Goal: Task Accomplishment & Management: Manage account settings

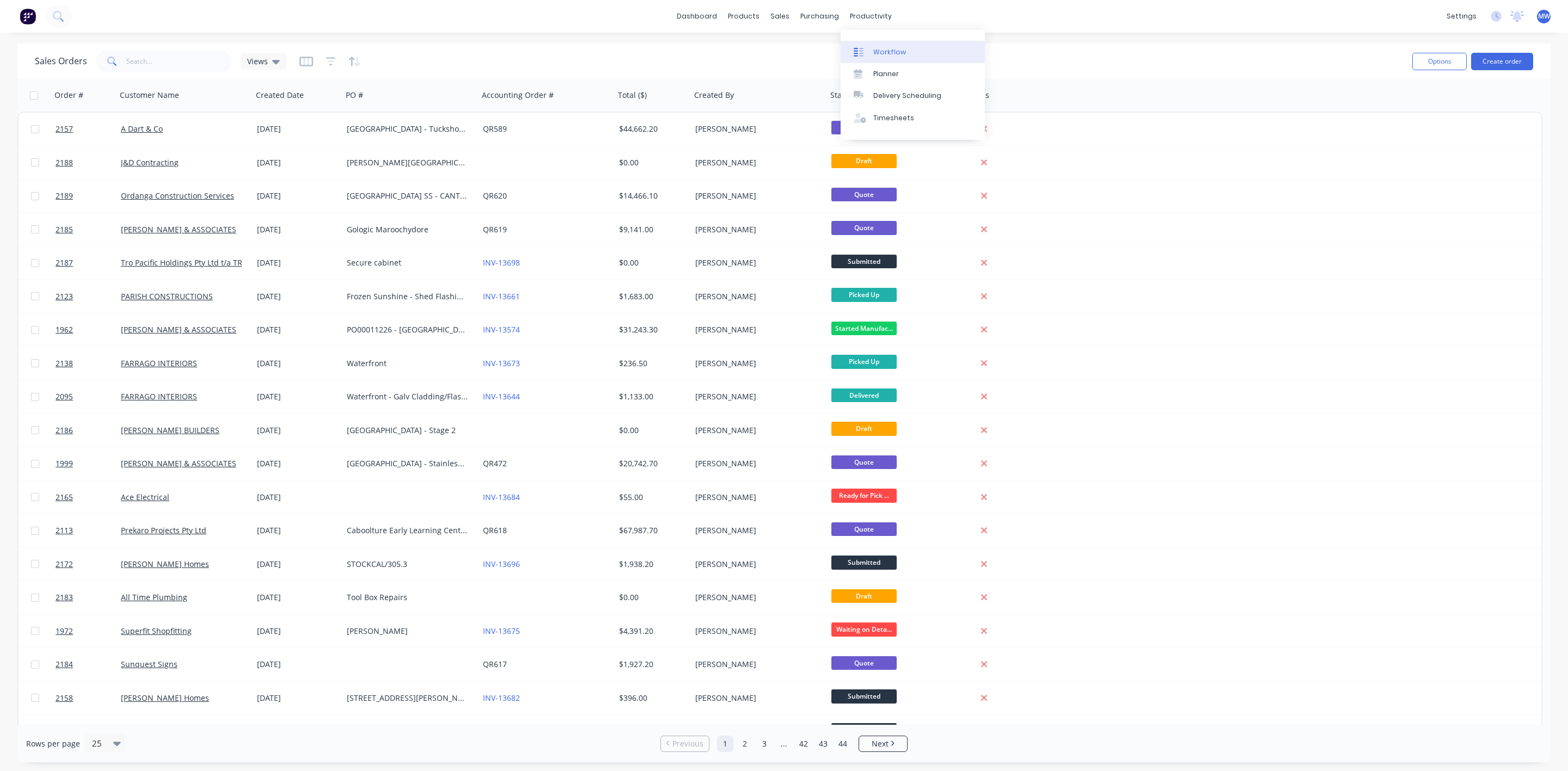
click at [897, 54] on div "Workflow" at bounding box center [890, 52] width 32 height 10
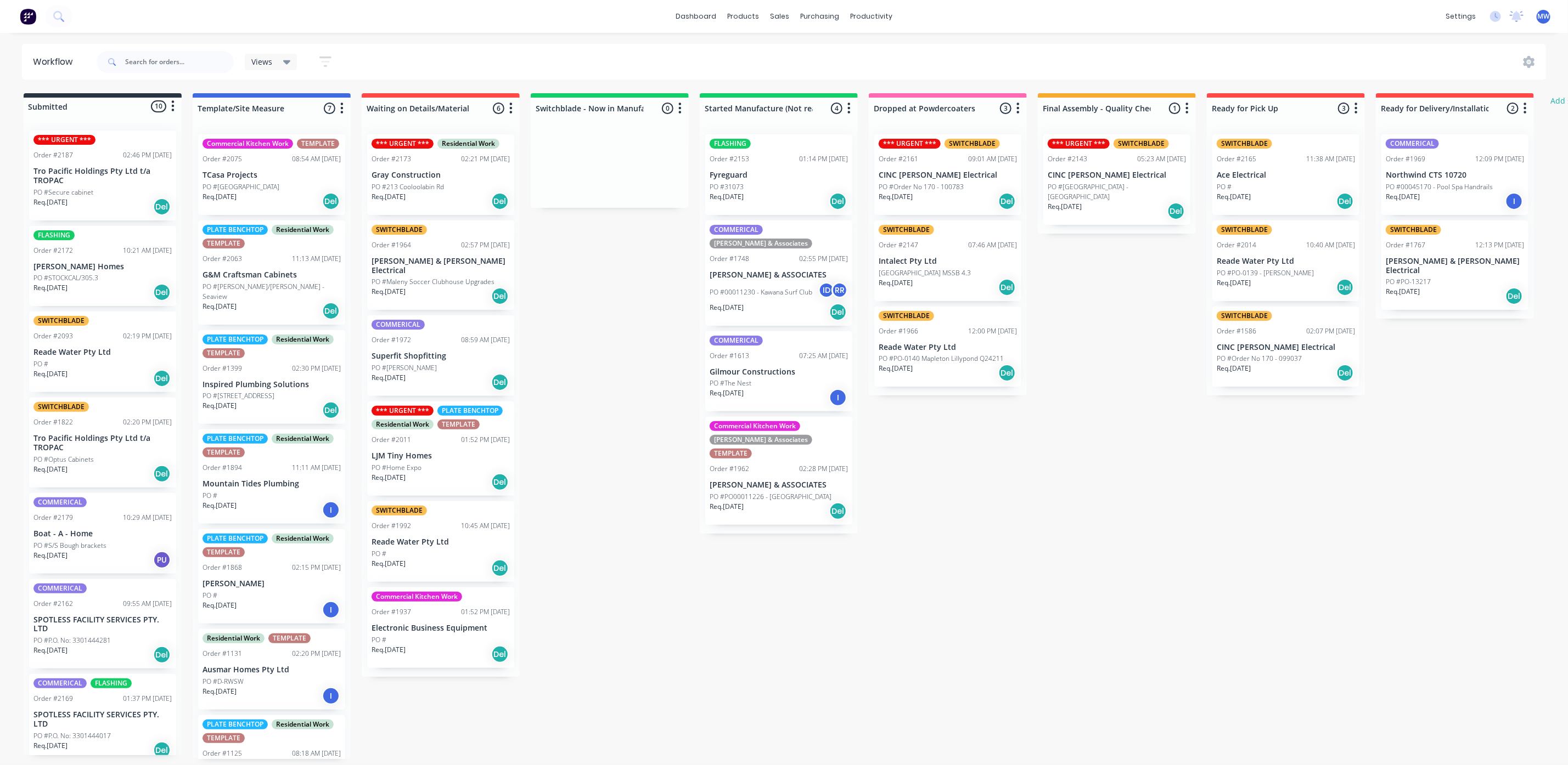
drag, startPoint x: 588, startPoint y: 274, endPoint x: 548, endPoint y: 234, distance: 56.6
click at [588, 274] on div "Submitted 10 Status colour #273444 hex #273444 Save Cancel Summaries Total orde…" at bounding box center [907, 426] width 1830 height 666
click at [611, 545] on div "Submitted 10 Status colour #273444 hex #273444 Save Cancel Summaries Total orde…" at bounding box center [907, 426] width 1830 height 666
click at [609, 548] on div "Submitted 10 Status colour #273444 hex #273444 Save Cancel Summaries Total orde…" at bounding box center [907, 426] width 1830 height 666
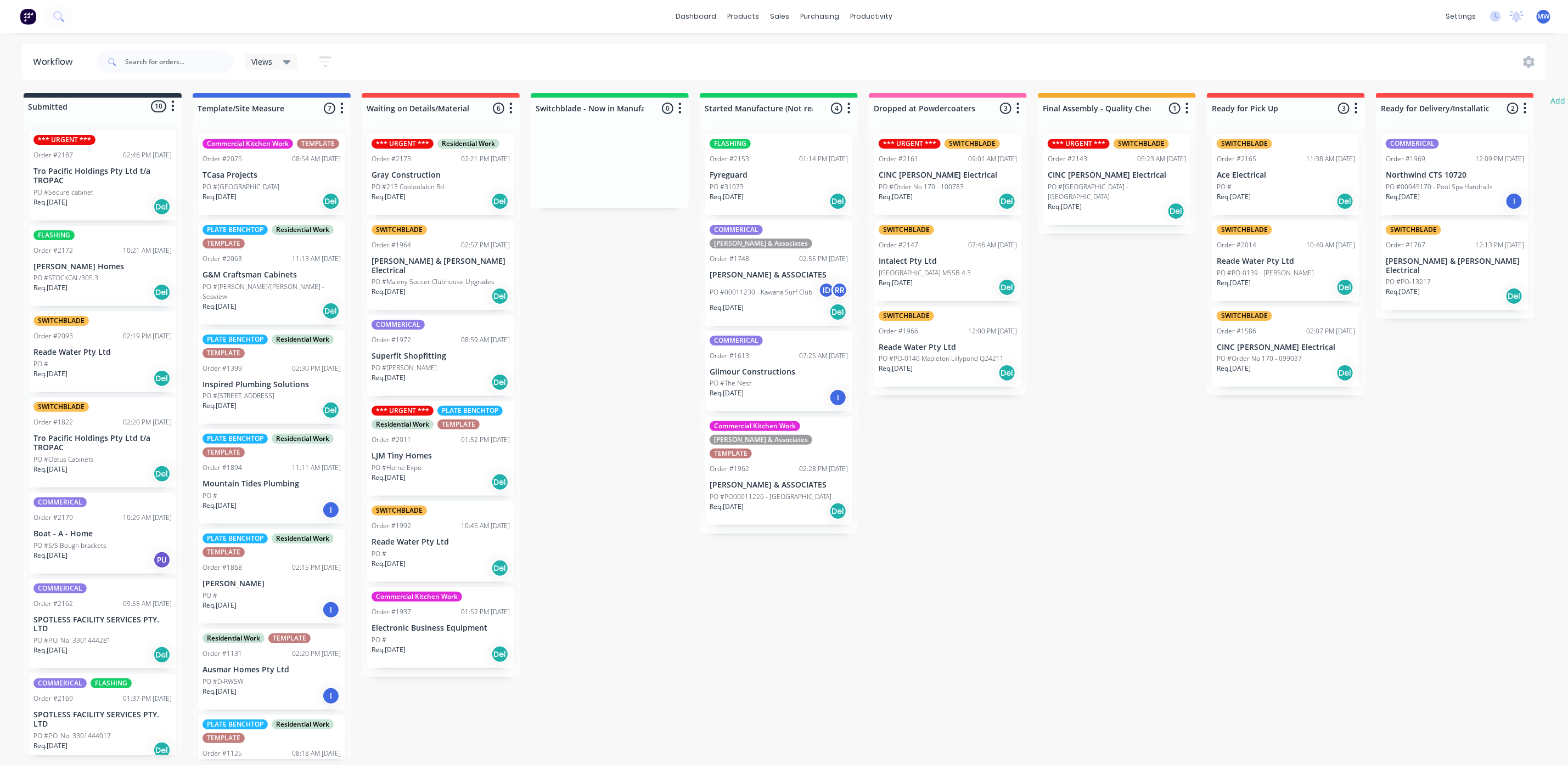
click at [125, 197] on div "Req. [DATE] Del" at bounding box center [102, 207] width 138 height 19
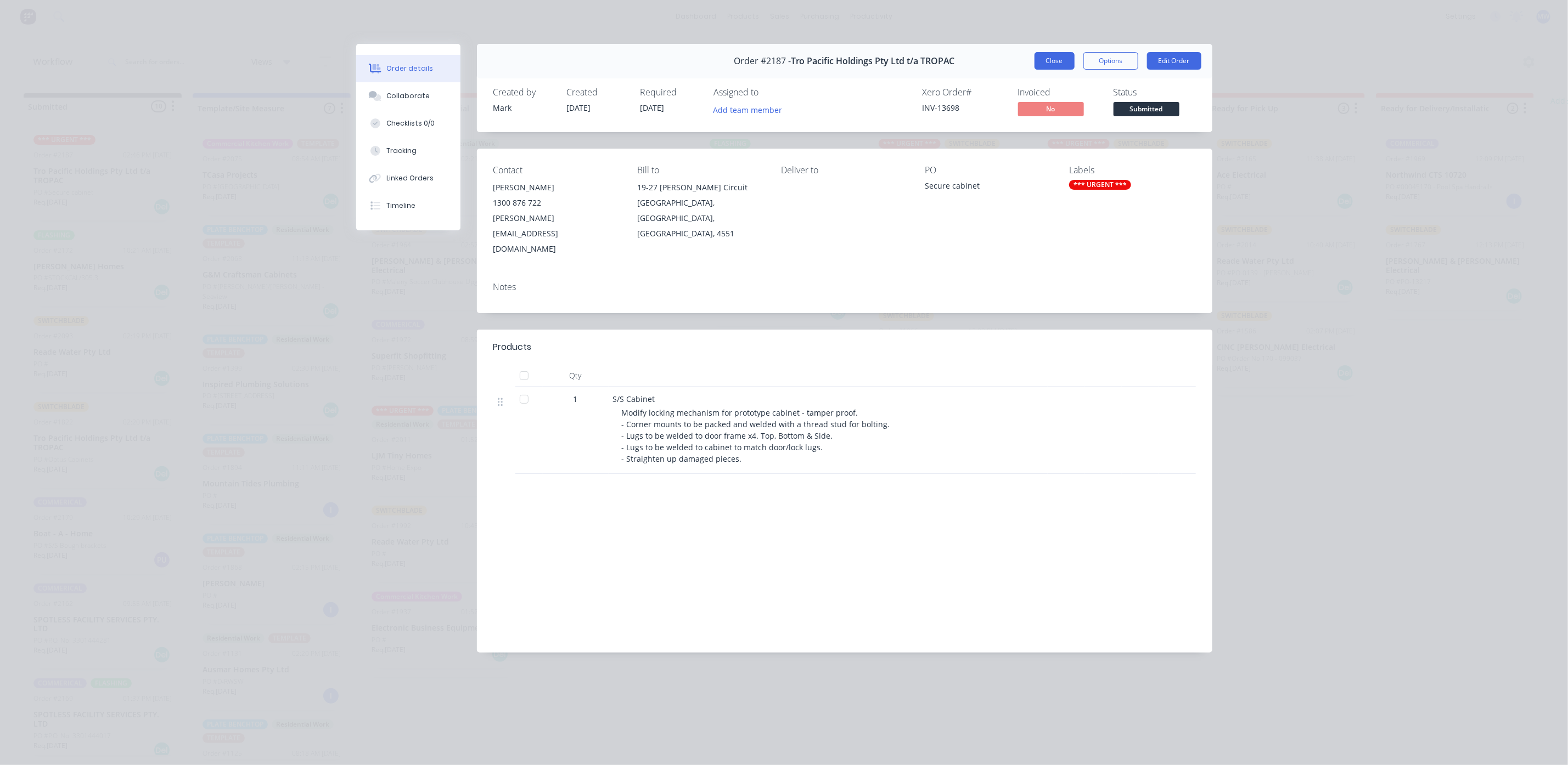
click at [1067, 63] on button "Close" at bounding box center [1055, 61] width 40 height 18
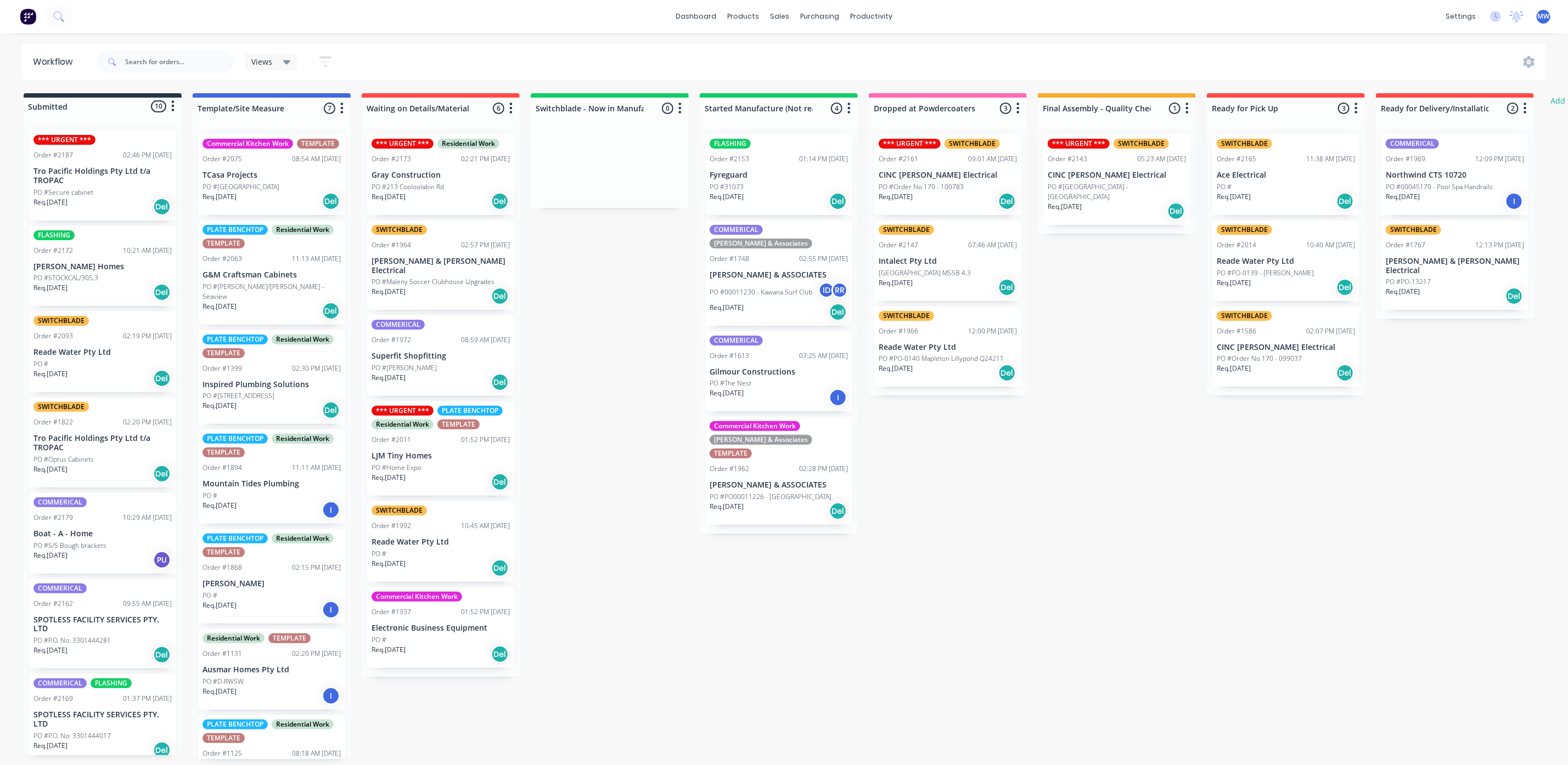
click at [120, 348] on p "Reade Water Pty Ltd" at bounding box center [102, 352] width 138 height 9
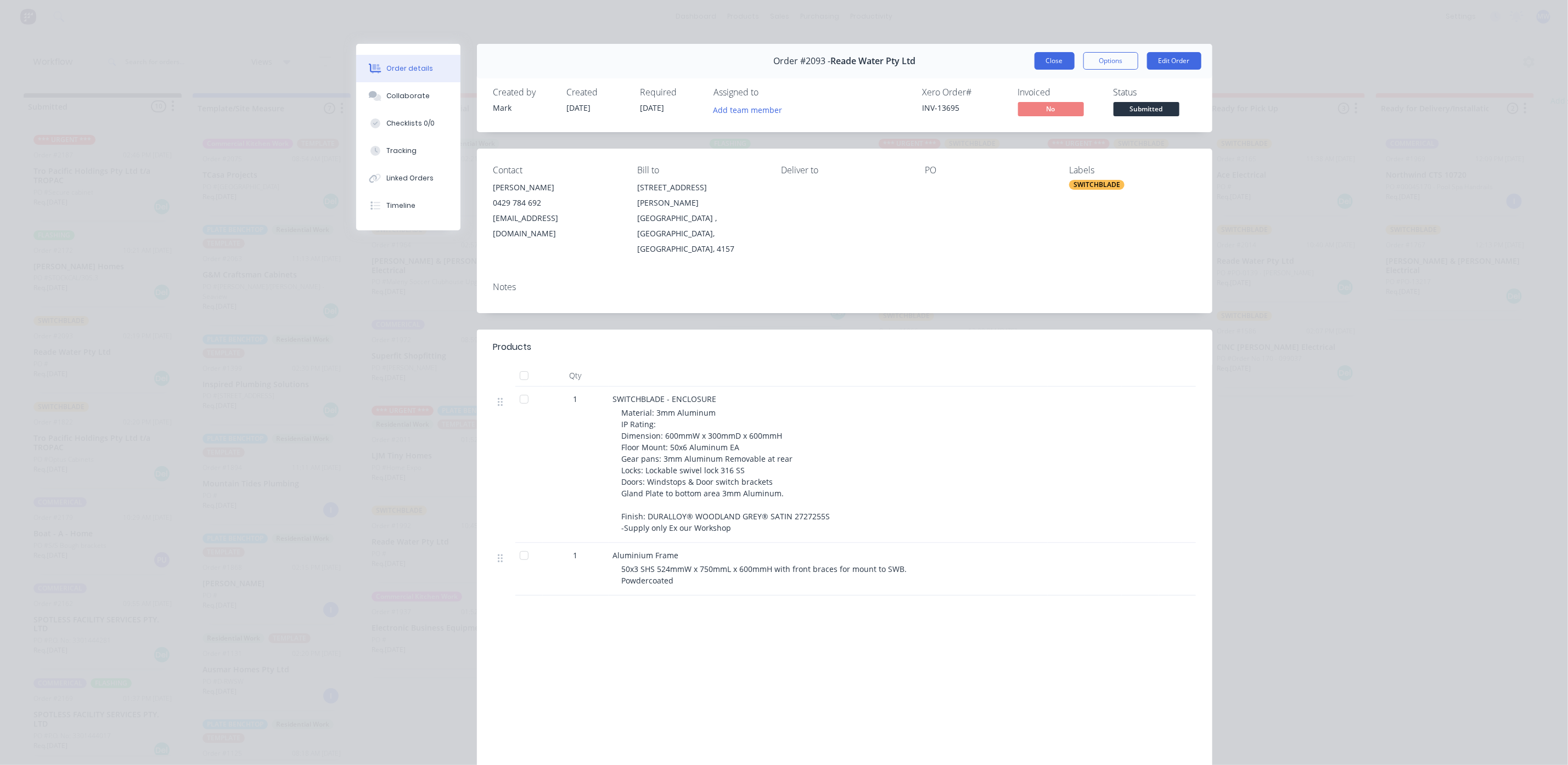
click at [1041, 68] on button "Close" at bounding box center [1055, 61] width 40 height 18
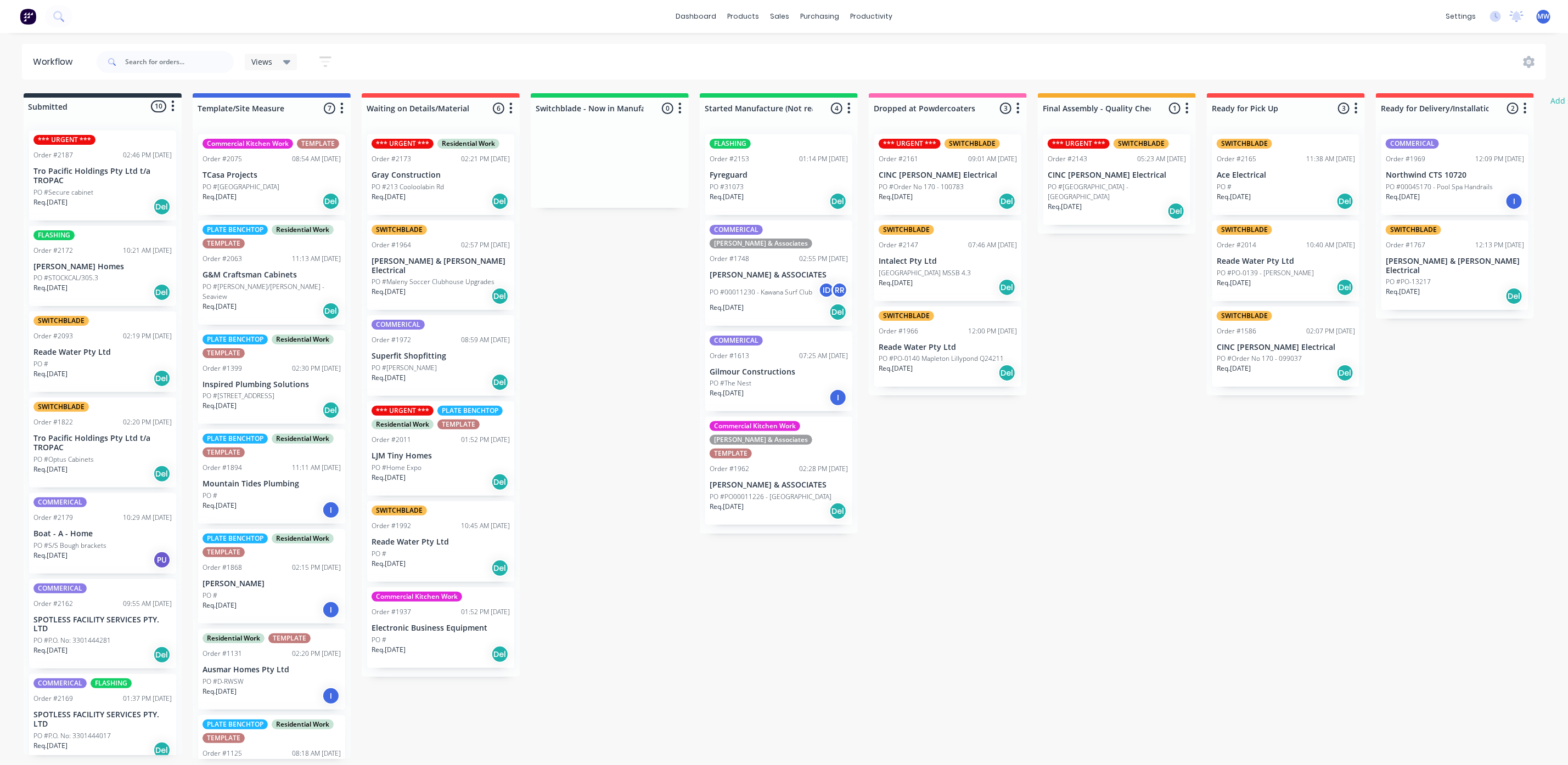
click at [640, 447] on div "Submitted 10 Status colour #273444 hex #273444 Save Cancel Summaries Total orde…" at bounding box center [907, 426] width 1830 height 666
click at [449, 521] on div "Order #1992 10:45 AM [DATE]" at bounding box center [441, 526] width 138 height 10
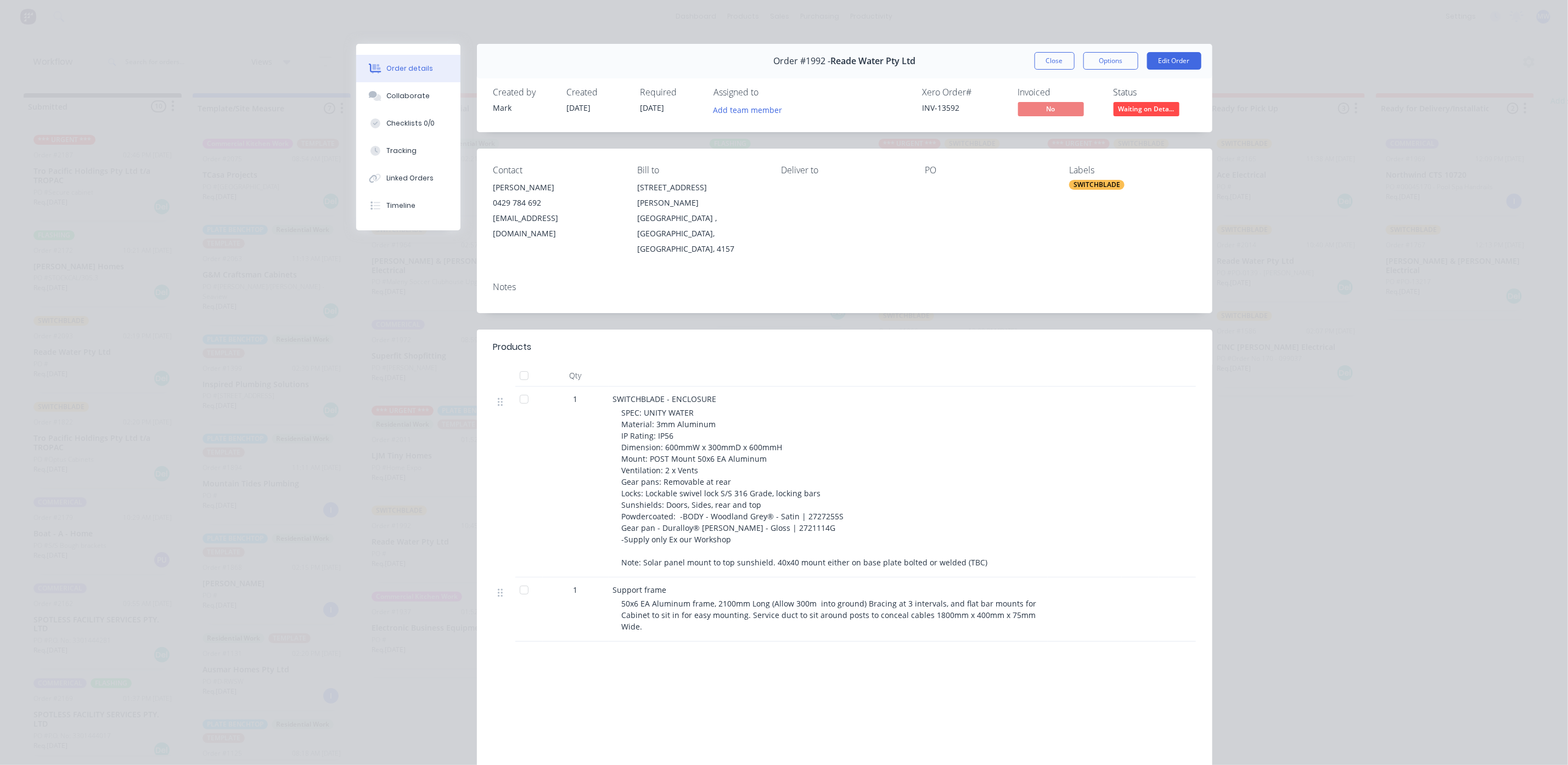
click at [1042, 65] on button "Close" at bounding box center [1055, 61] width 40 height 18
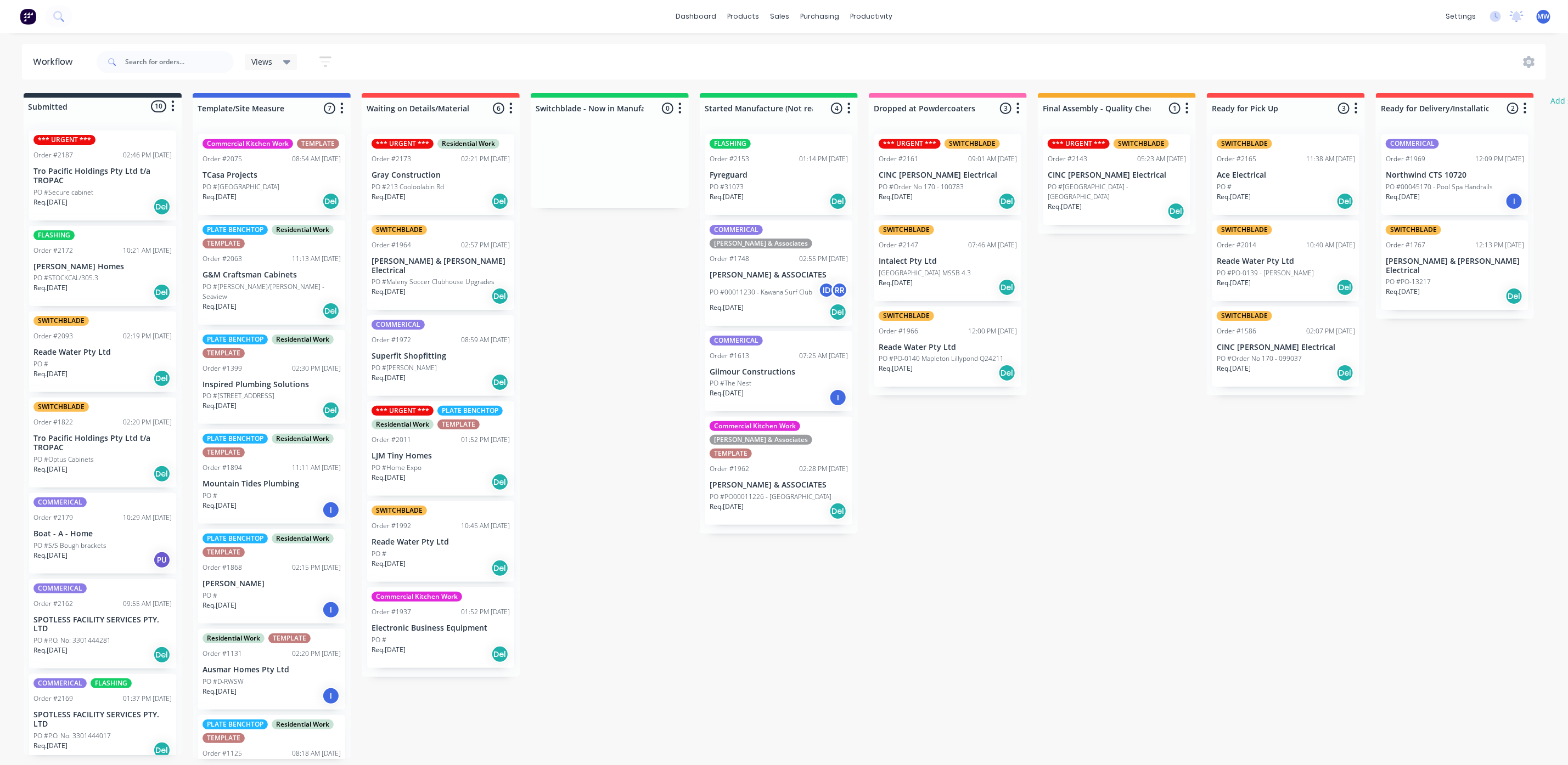
click at [574, 546] on div "Submitted 10 Status colour #273444 hex #273444 Save Cancel Summaries Total orde…" at bounding box center [907, 426] width 1830 height 666
click at [58, 443] on p "Tro Pacific Holdings Pty Ltd t/a TROPAC" at bounding box center [102, 443] width 138 height 19
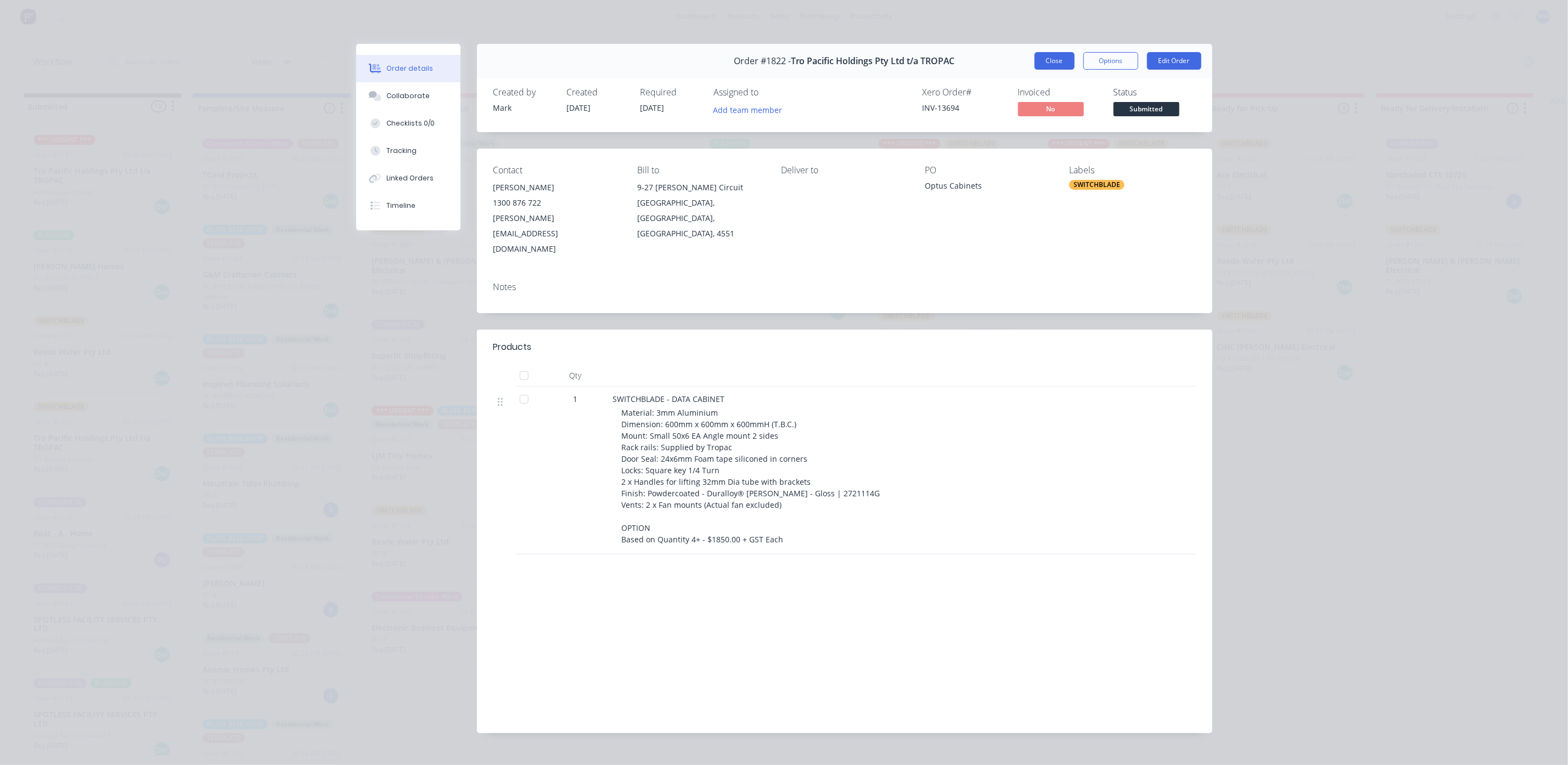
click at [1058, 63] on button "Close" at bounding box center [1055, 61] width 40 height 18
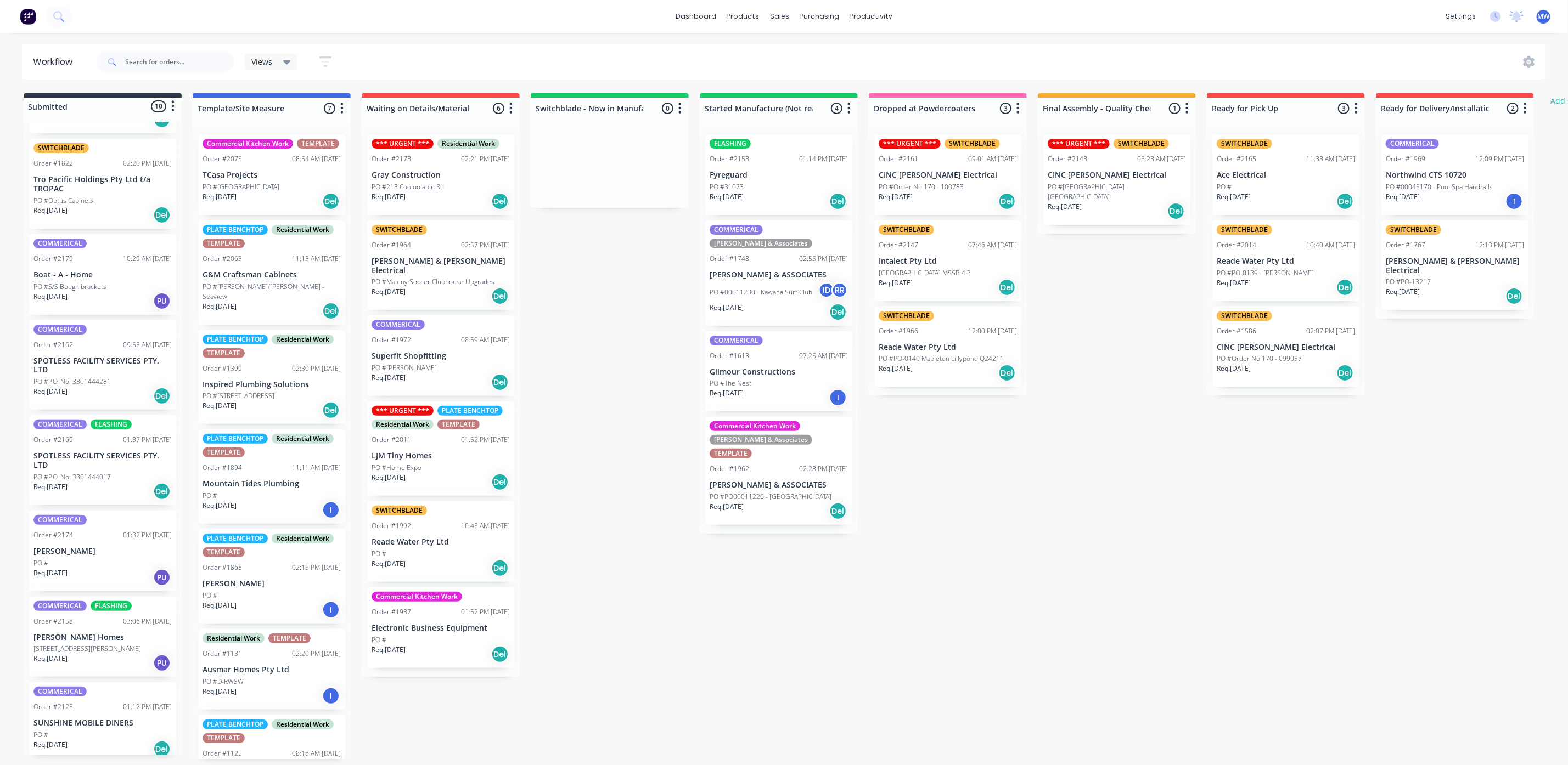
scroll to position [262, 0]
click at [114, 361] on p "SPOTLESS FACILITY SERVICES PTY. LTD" at bounding box center [102, 362] width 138 height 19
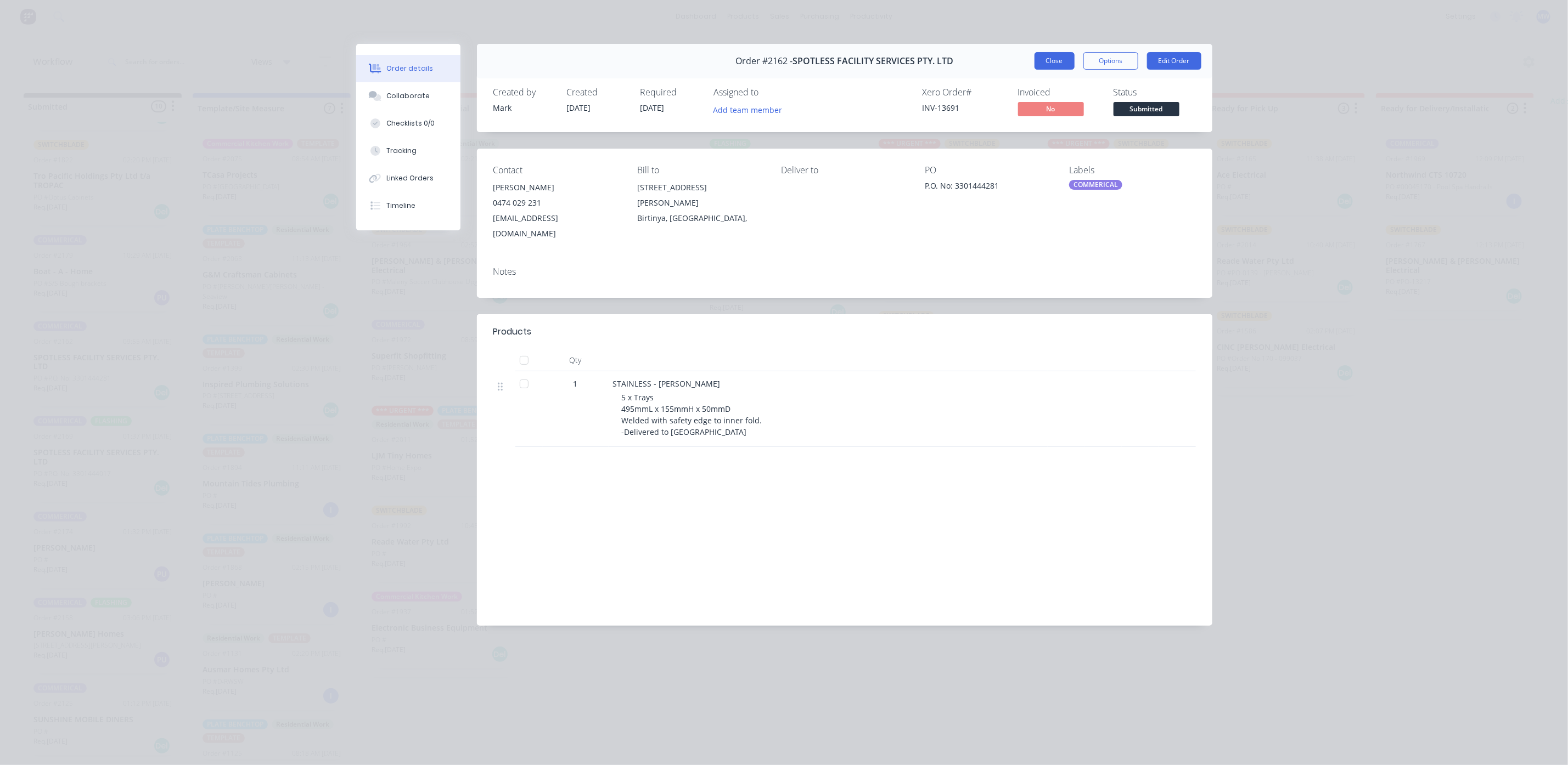
click at [1048, 64] on button "Close" at bounding box center [1055, 61] width 40 height 18
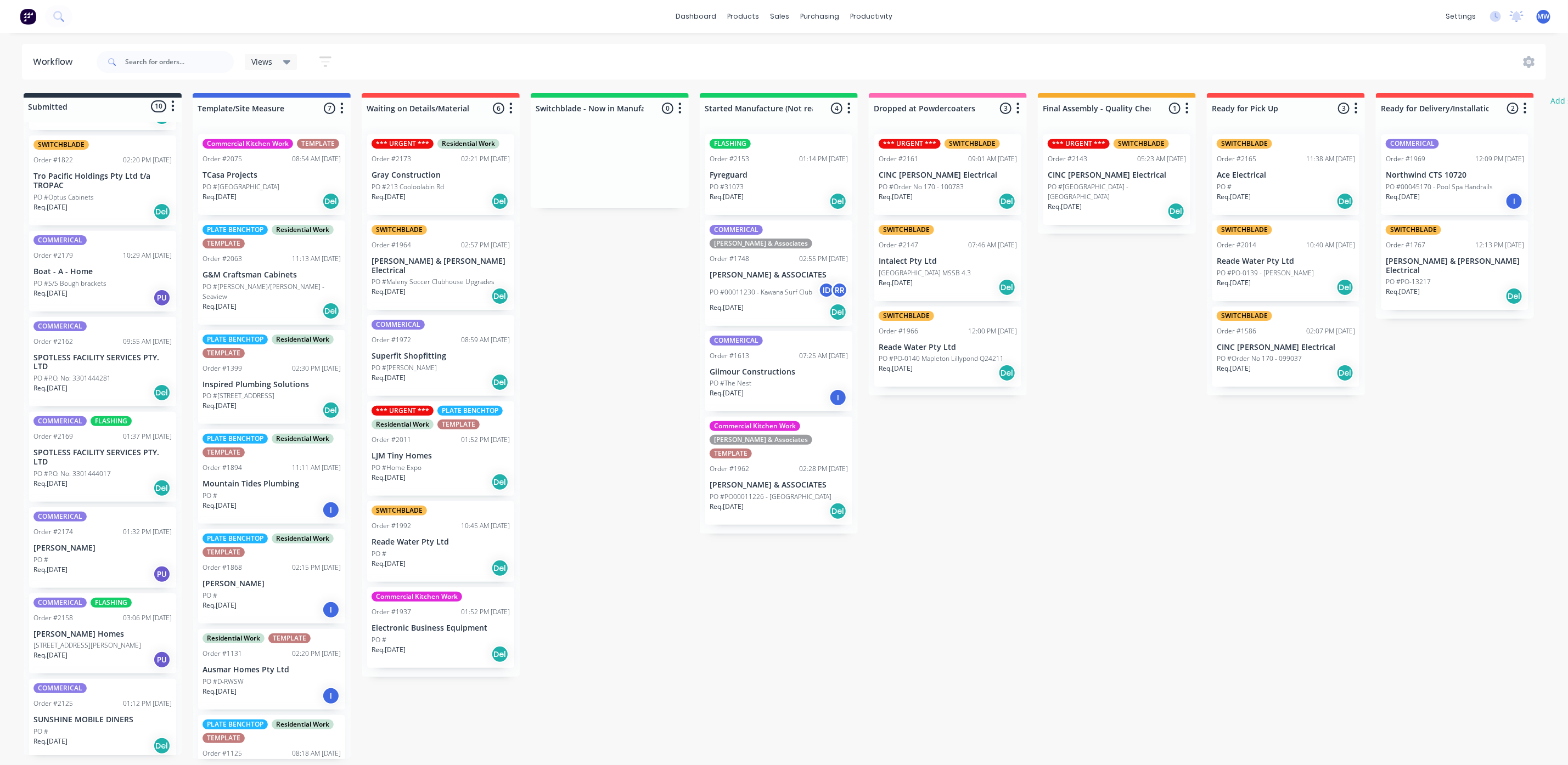
click at [101, 448] on p "SPOTLESS FACILITY SERVICES PTY. LTD" at bounding box center [102, 457] width 138 height 19
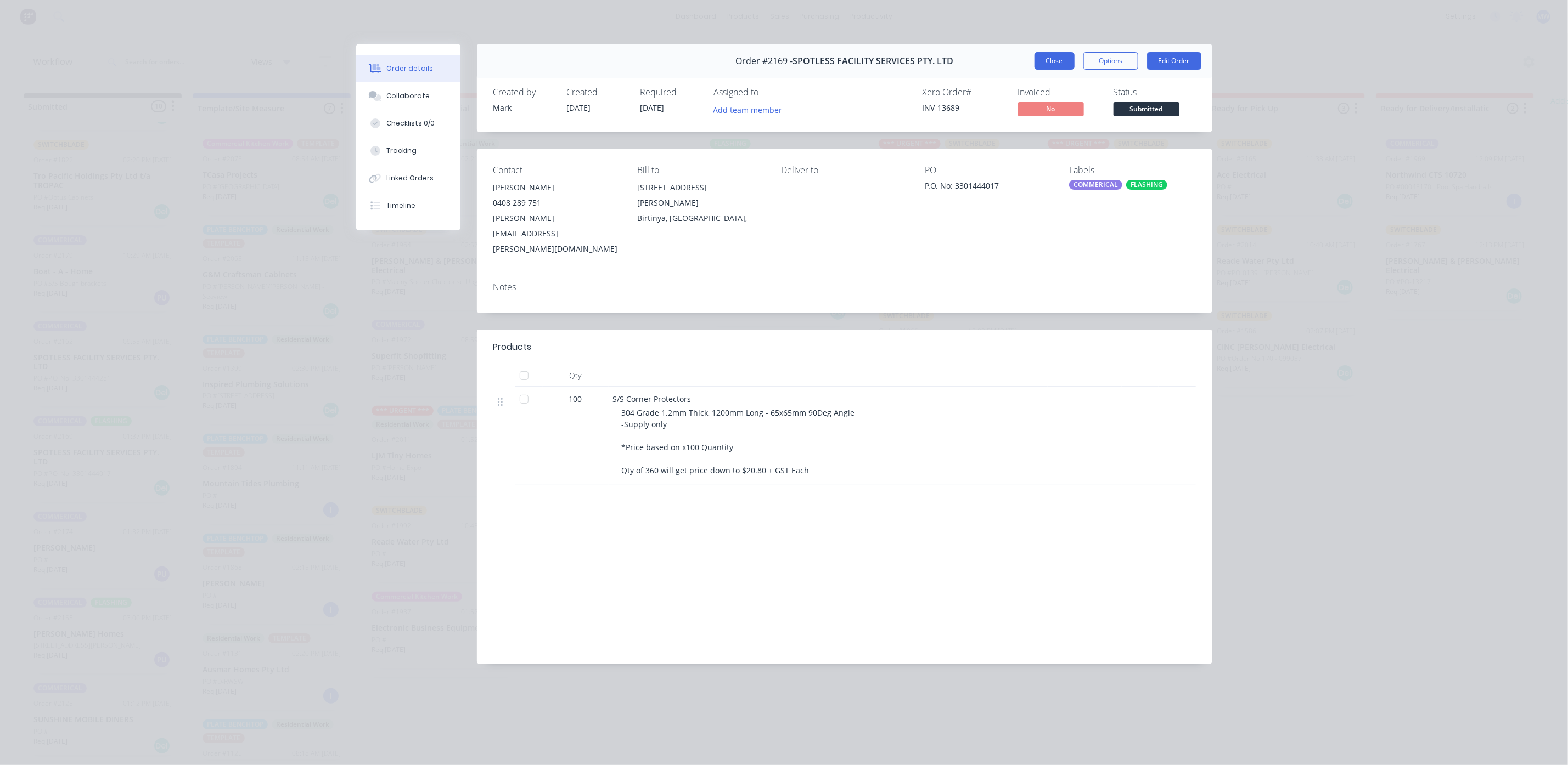
click at [1043, 67] on button "Close" at bounding box center [1055, 61] width 40 height 18
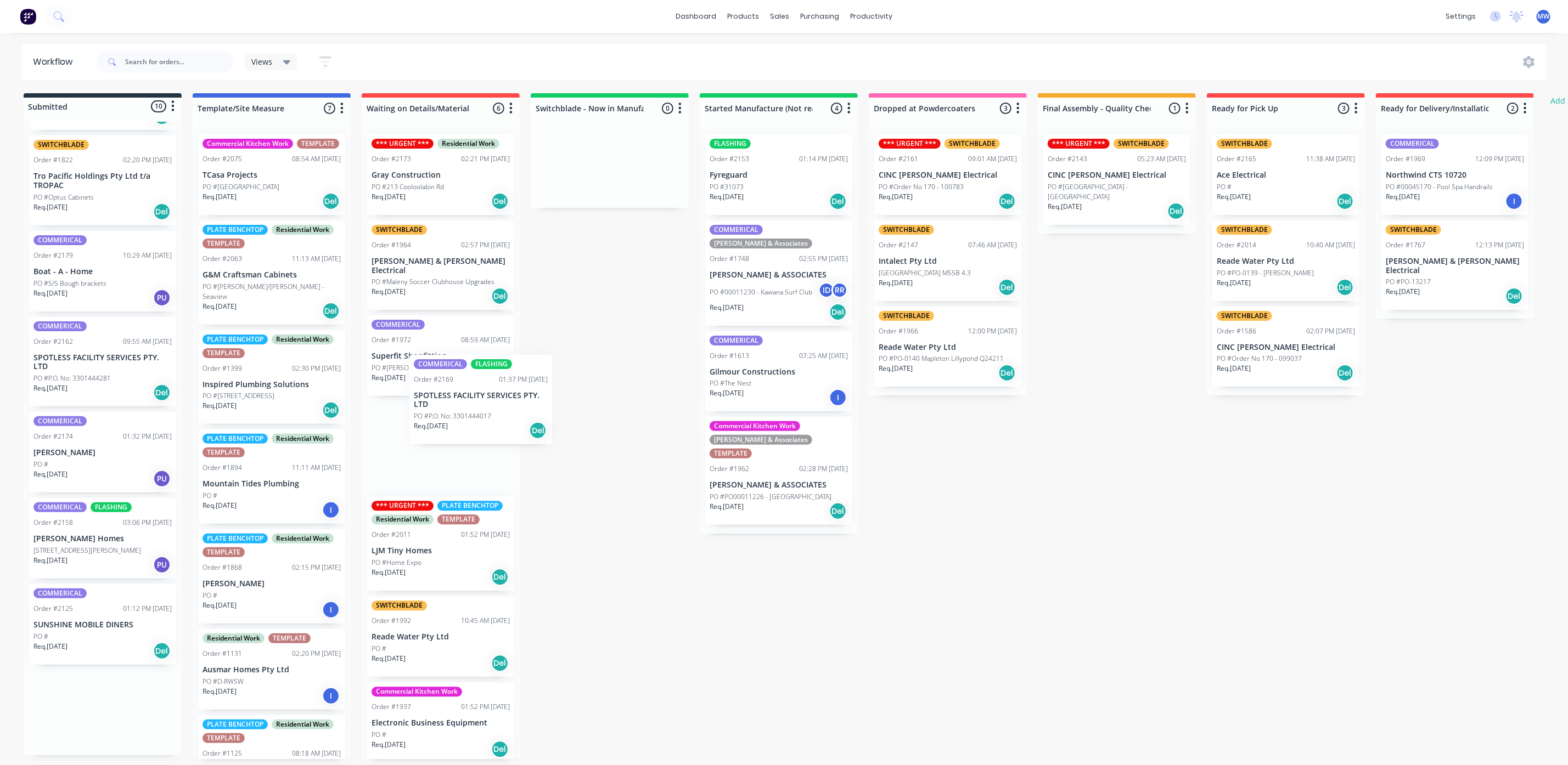
drag, startPoint x: 70, startPoint y: 468, endPoint x: 466, endPoint y: 418, distance: 399.1
click at [466, 418] on div "Submitted 10 Status colour #273444 hex #273444 Save Cancel Summaries Total orde…" at bounding box center [907, 426] width 1830 height 666
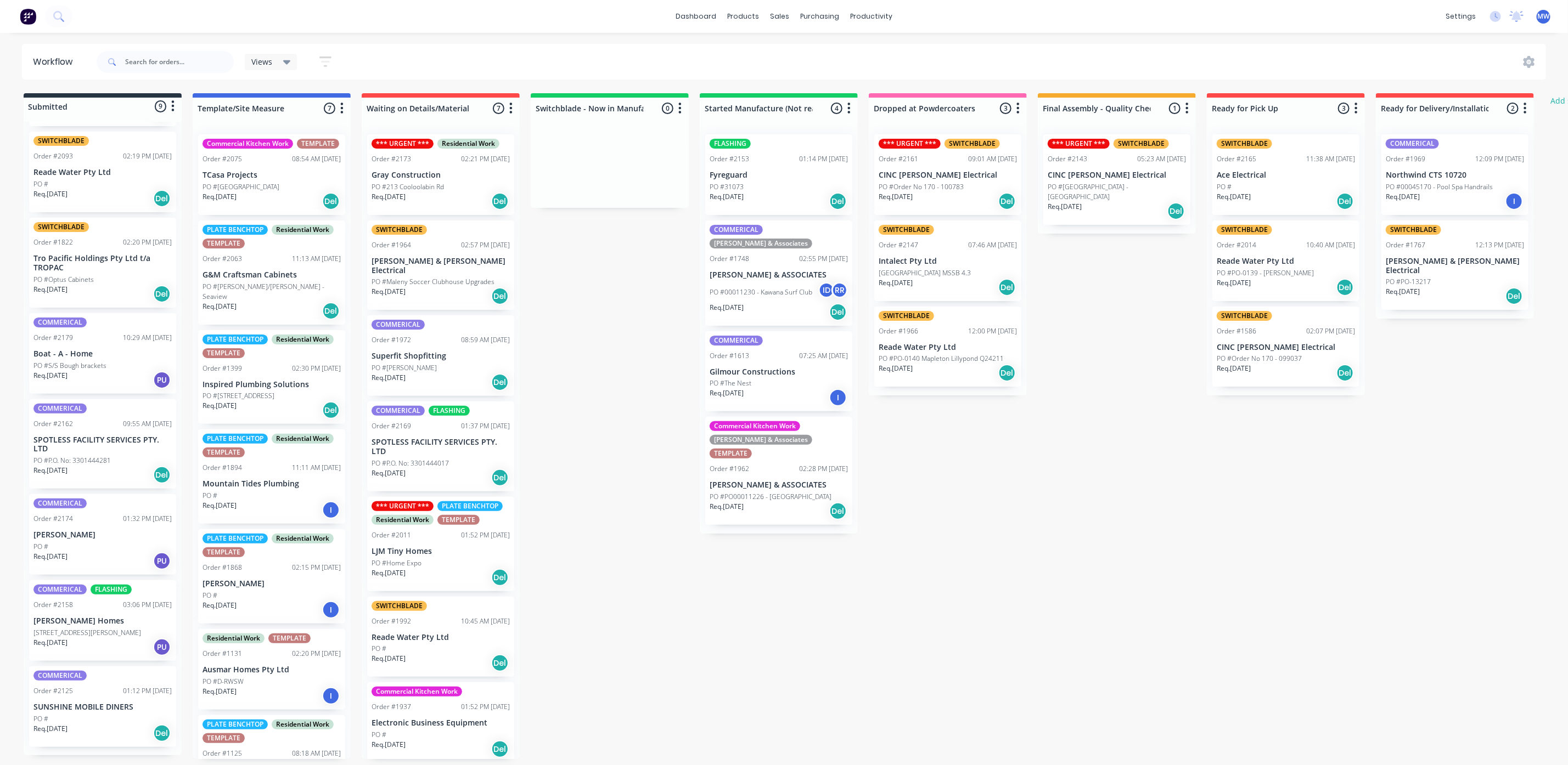
scroll to position [166, 0]
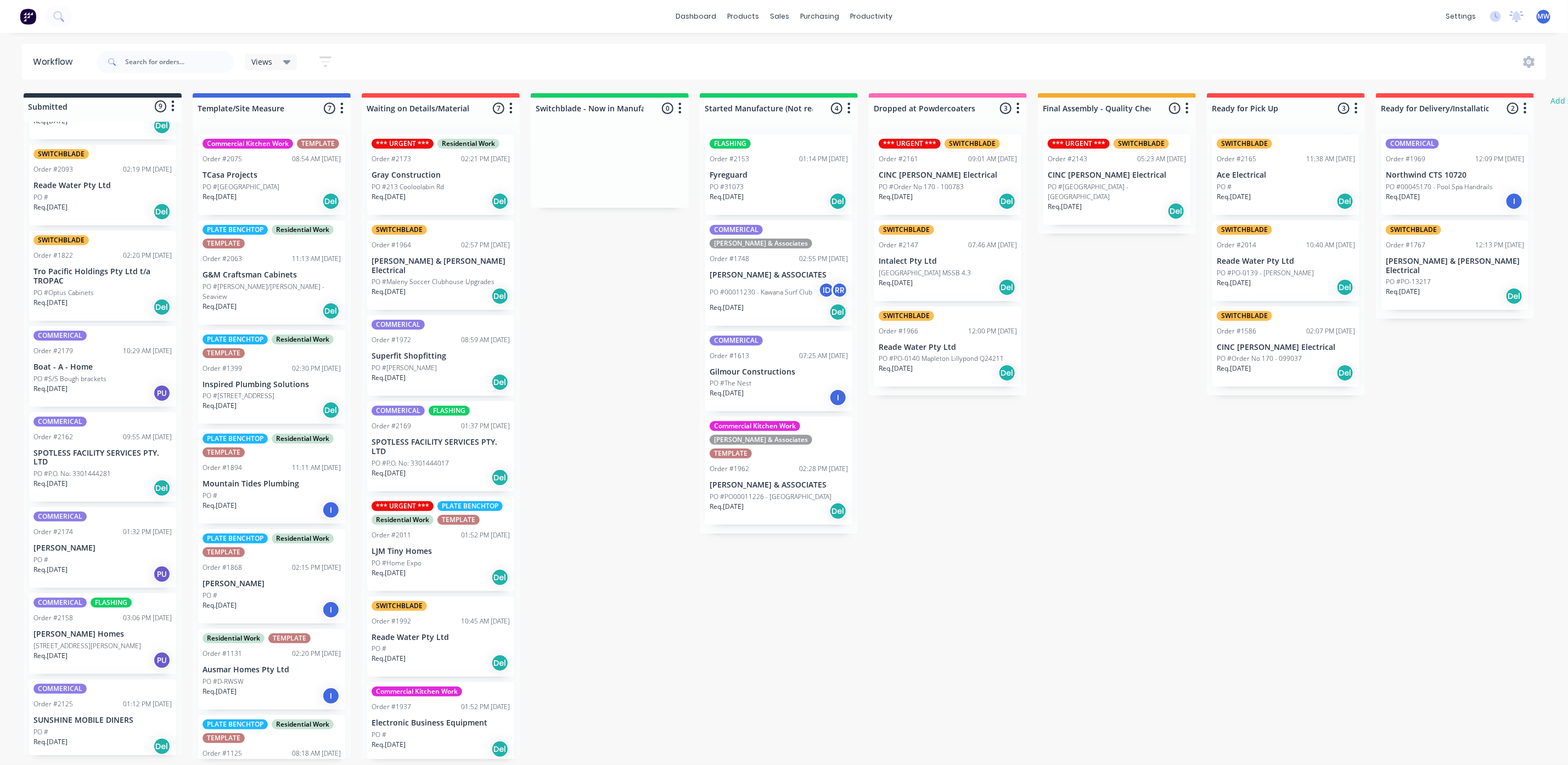
click at [104, 651] on div "Req. [DATE] PU" at bounding box center [102, 661] width 138 height 19
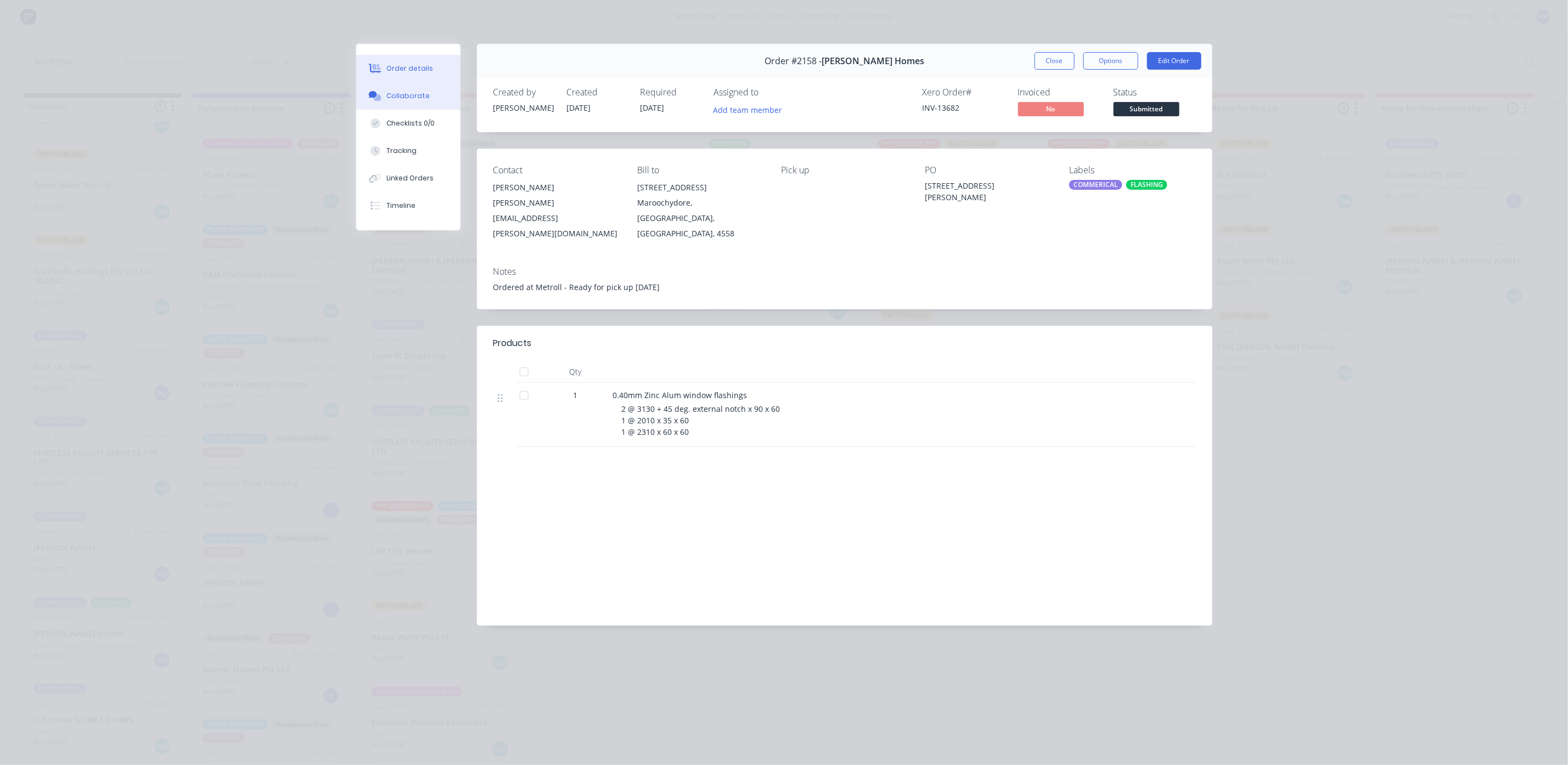
click at [425, 99] on div "Collaborate" at bounding box center [408, 96] width 43 height 10
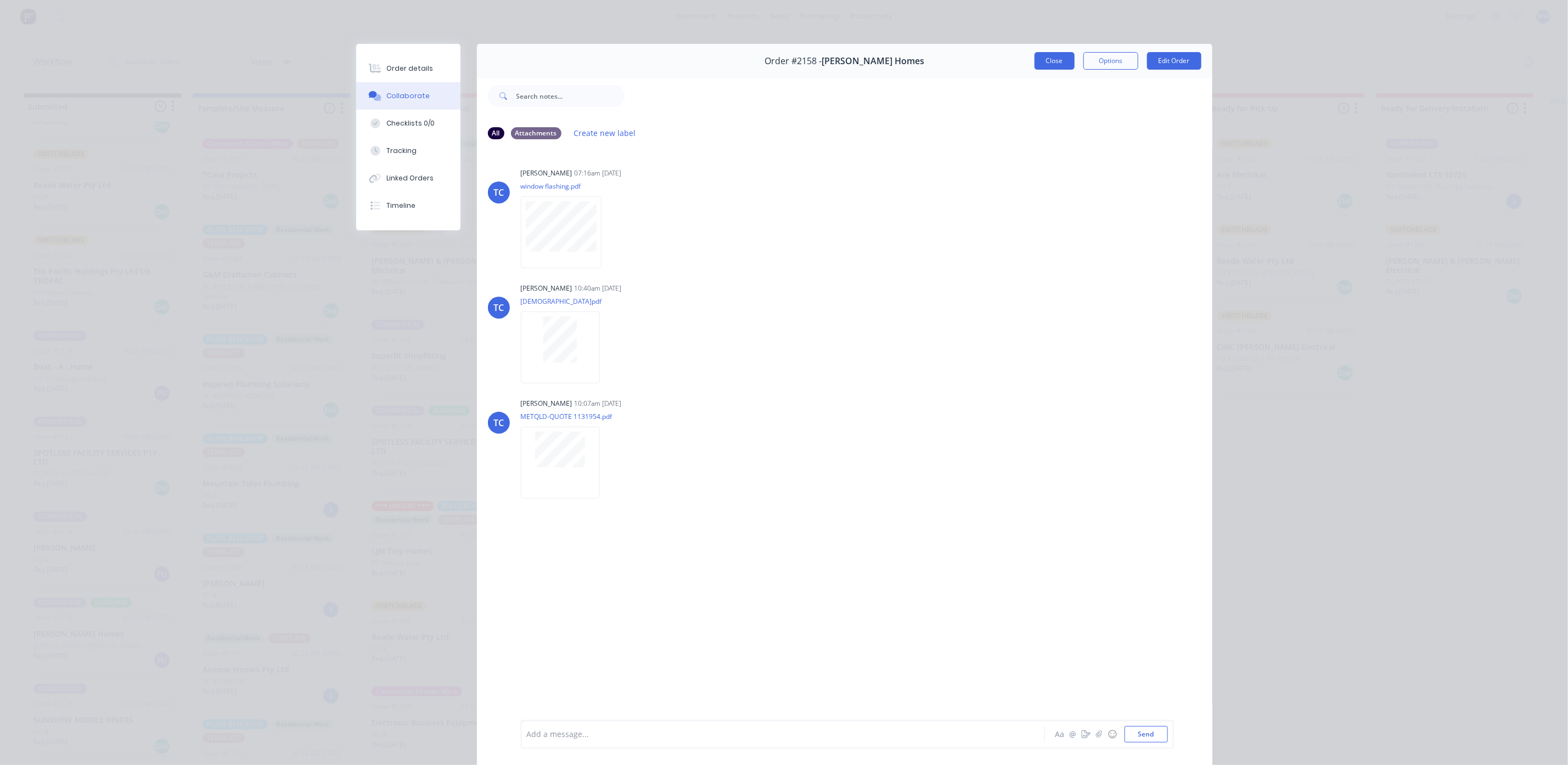
click at [1041, 60] on button "Close" at bounding box center [1055, 61] width 40 height 18
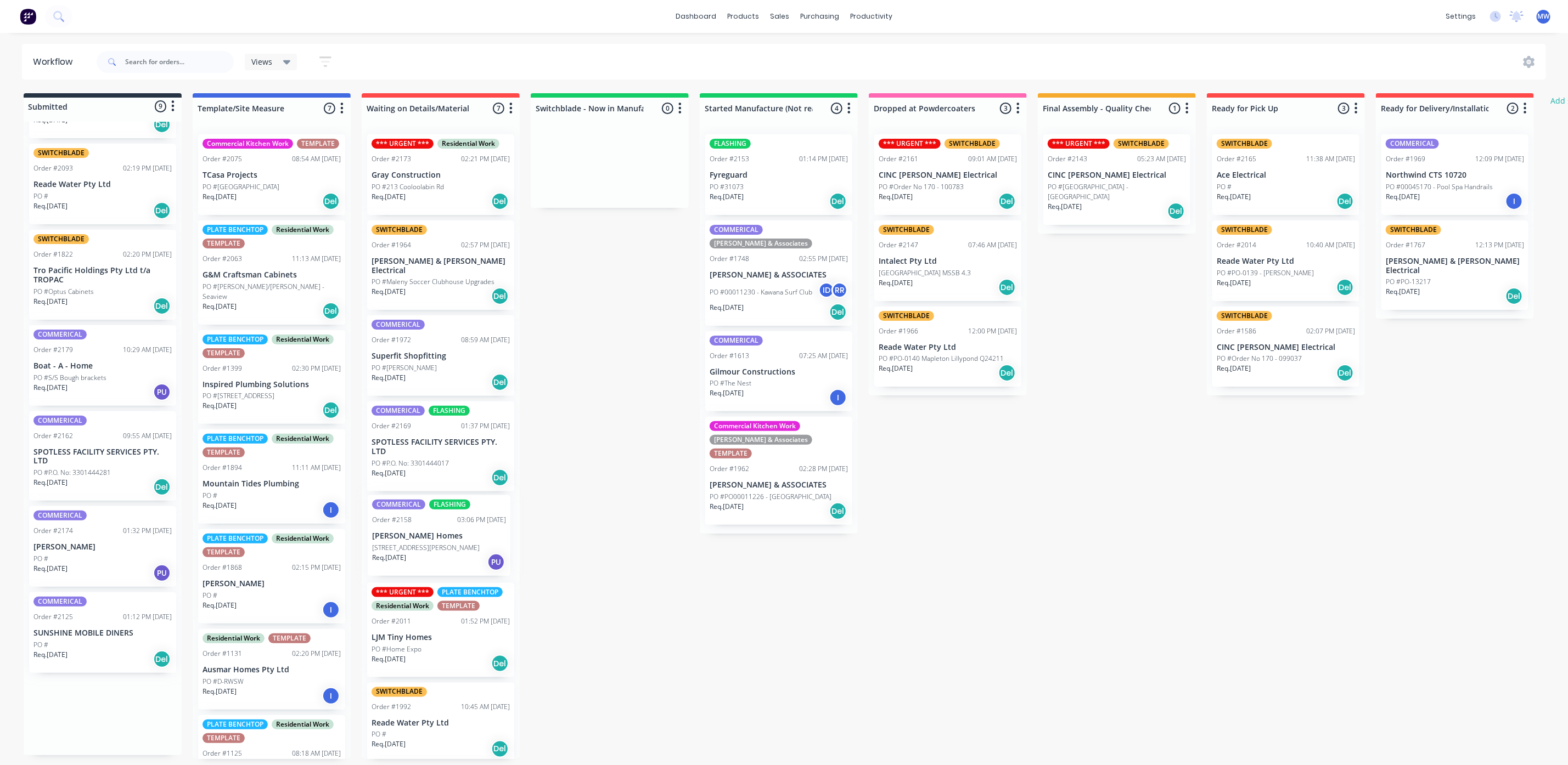
drag, startPoint x: 97, startPoint y: 627, endPoint x: 441, endPoint y: 535, distance: 356.1
click at [441, 535] on div "Submitted 9 Status colour #273444 hex #273444 Save Cancel Summaries Total order…" at bounding box center [907, 426] width 1830 height 666
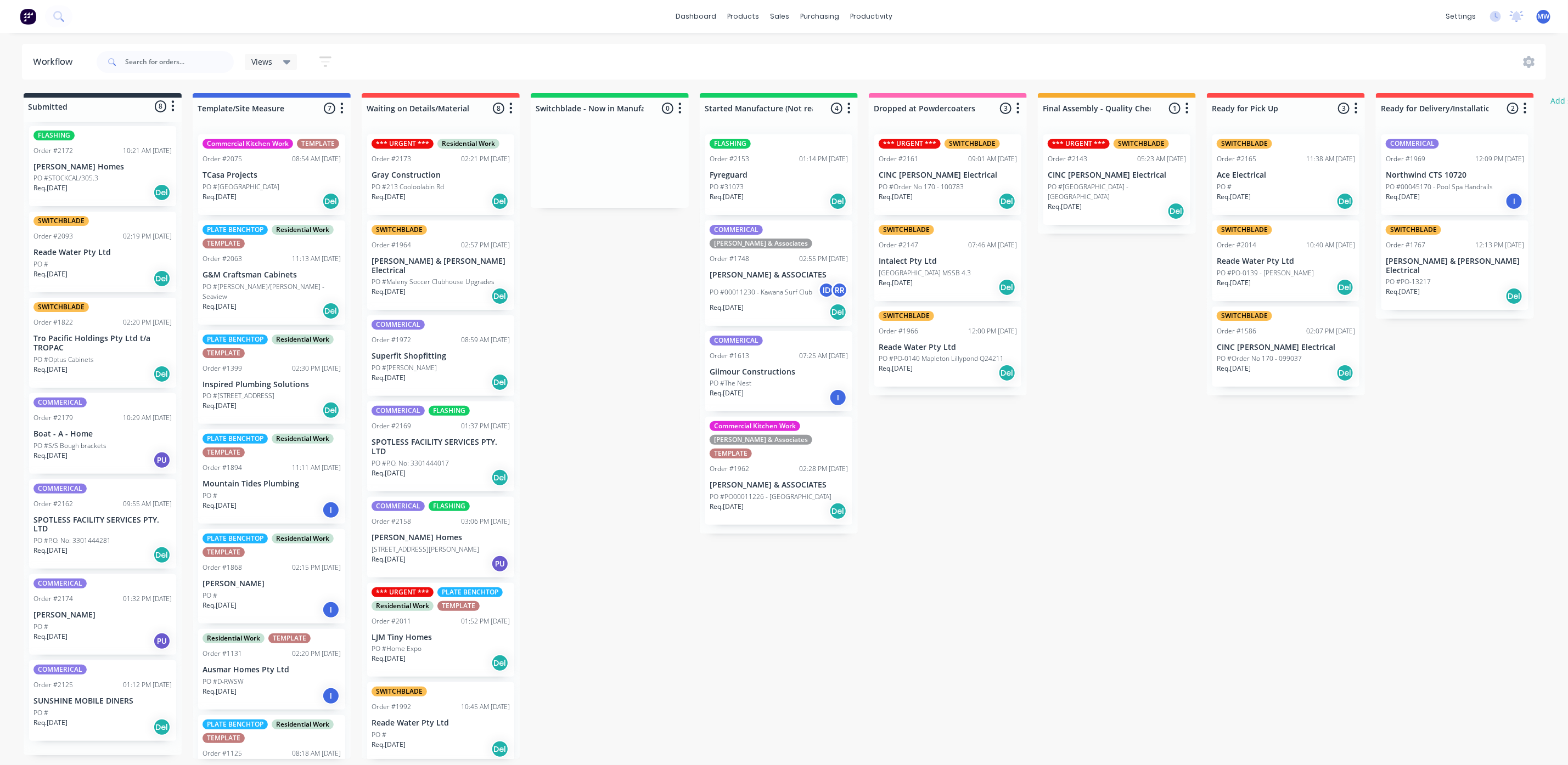
scroll to position [81, 0]
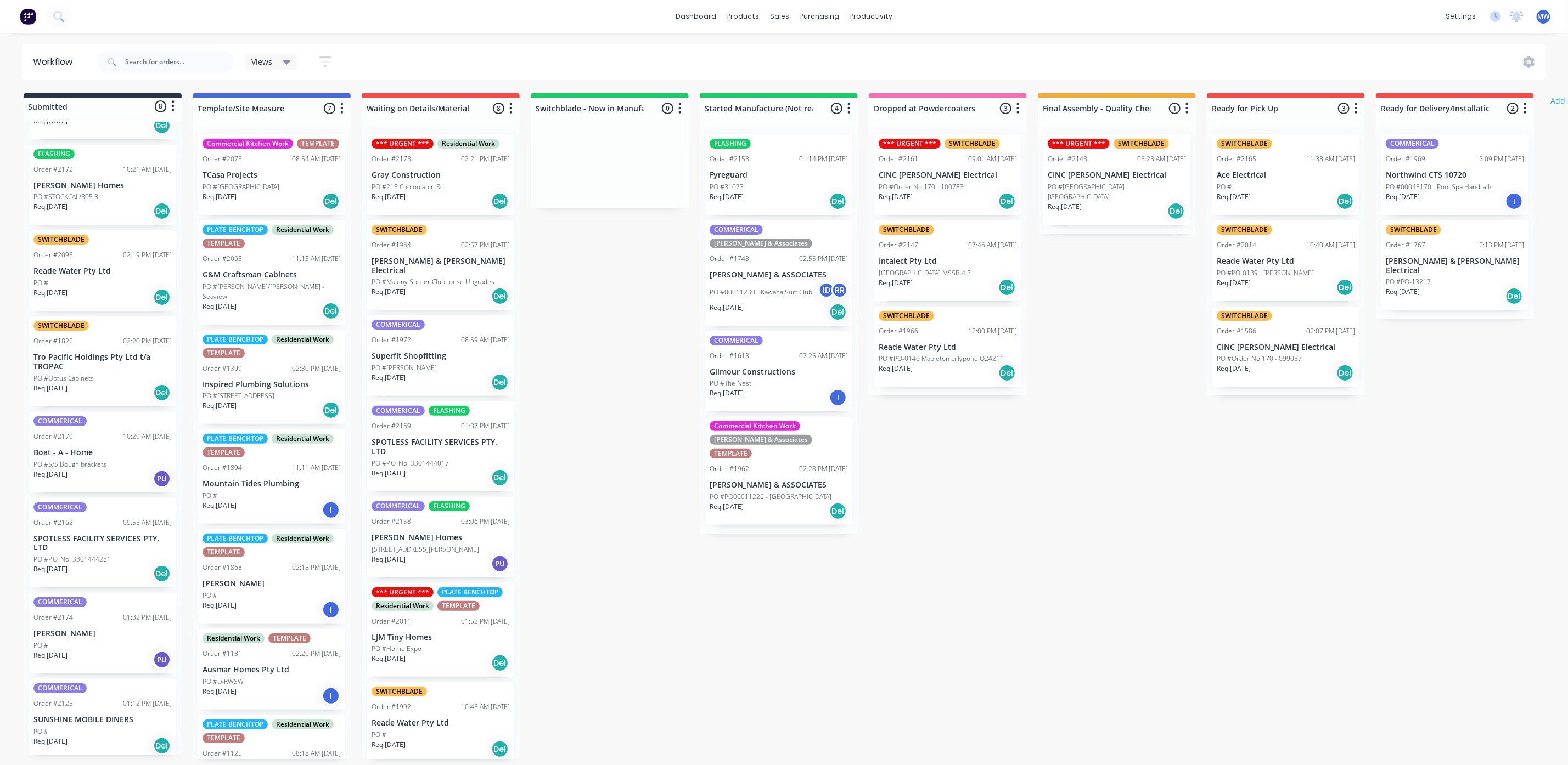
click at [102, 706] on div "COMMERICAL Order #2125 01:12 PM [DATE] SUNSHINE MOBILE DINERS PO # Req. [DATE] …" at bounding box center [102, 719] width 147 height 80
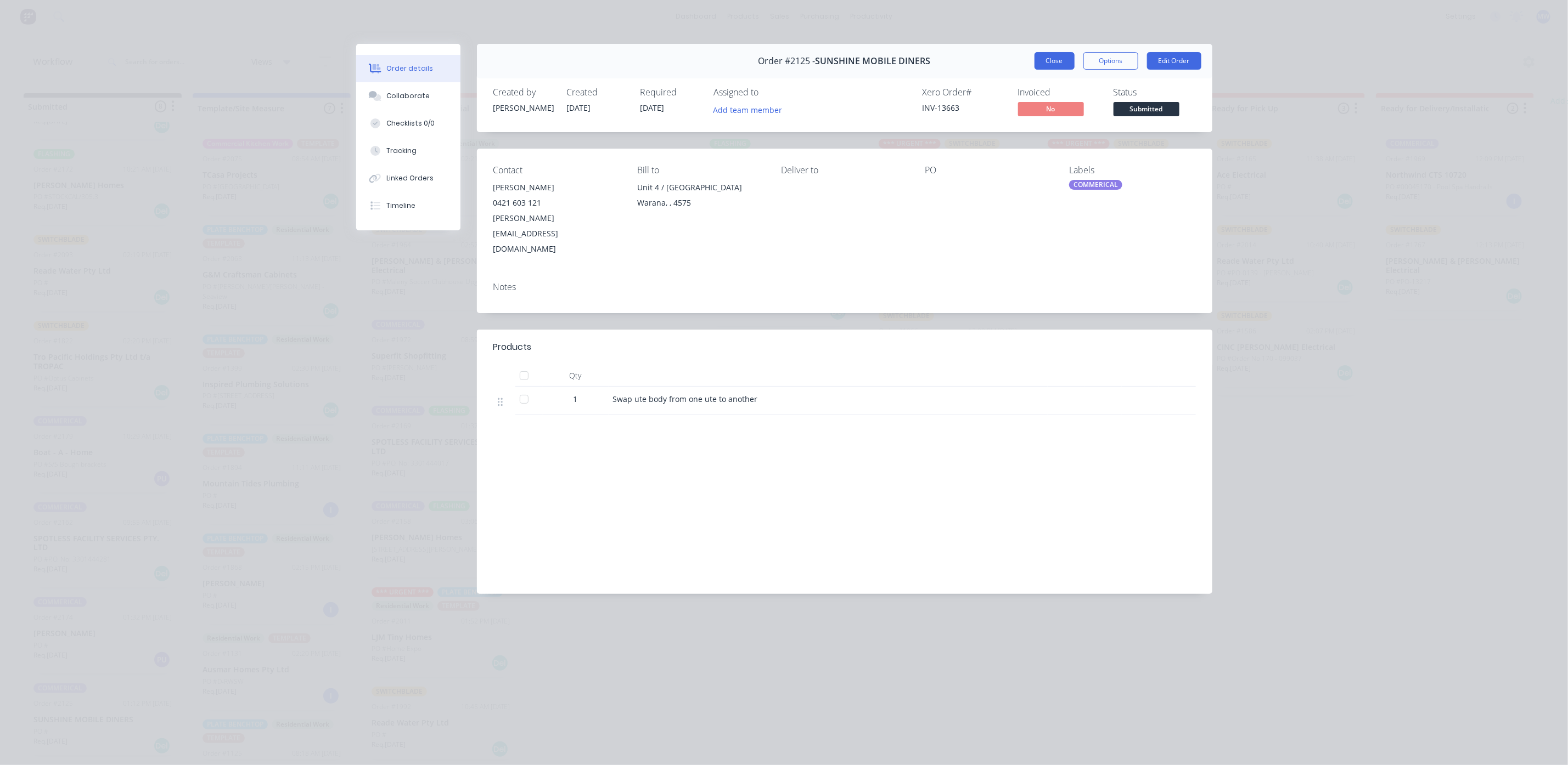
click at [1050, 63] on button "Close" at bounding box center [1055, 61] width 40 height 18
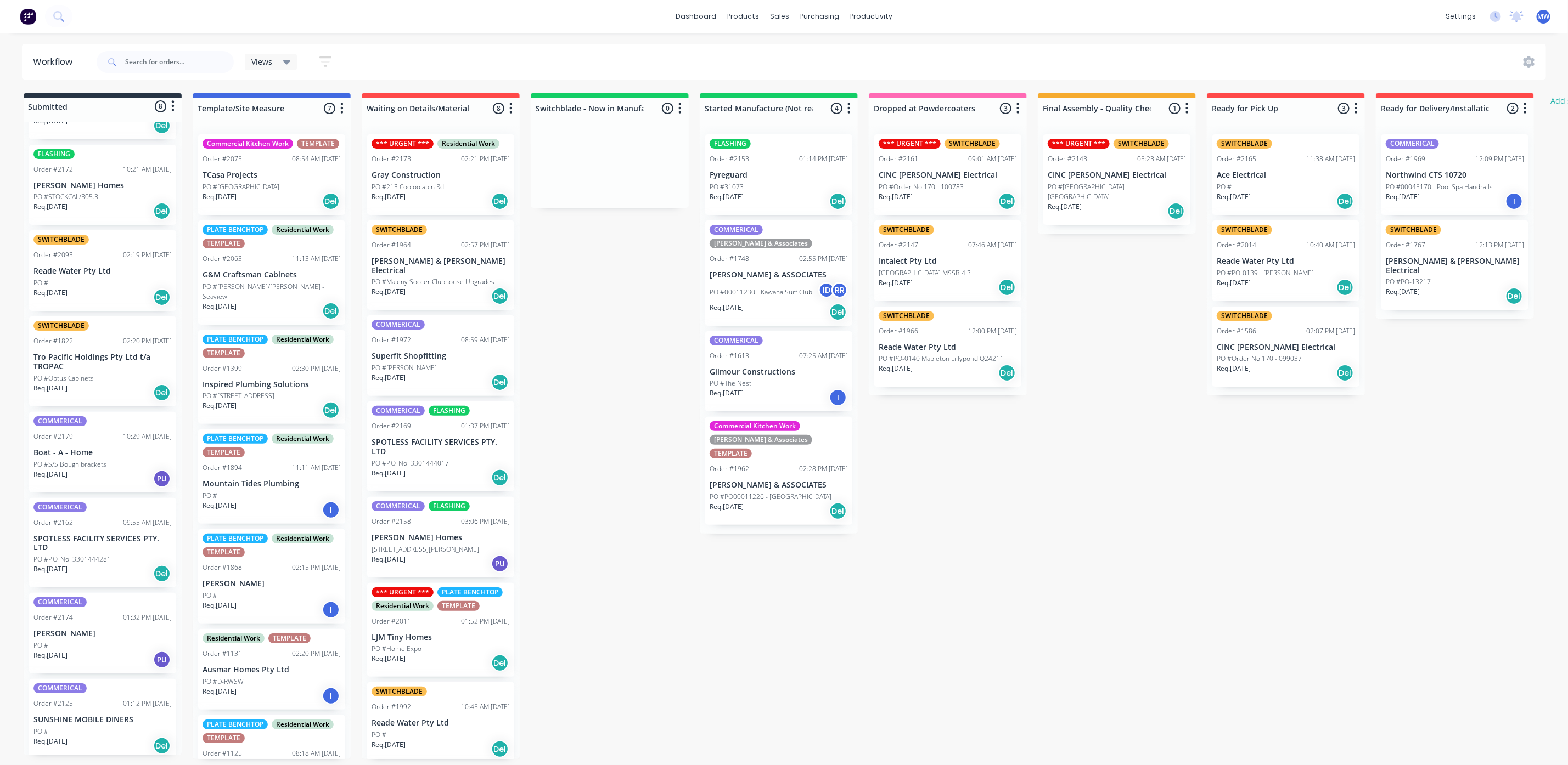
click at [635, 534] on div "Submitted 8 Status colour #273444 hex #273444 Save Cancel Summaries Total order…" at bounding box center [907, 426] width 1830 height 666
click at [104, 632] on div "COMMERICAL Order #2174 01:32 PM [DATE] [PERSON_NAME] PO # Req. [DATE] PU" at bounding box center [102, 633] width 147 height 80
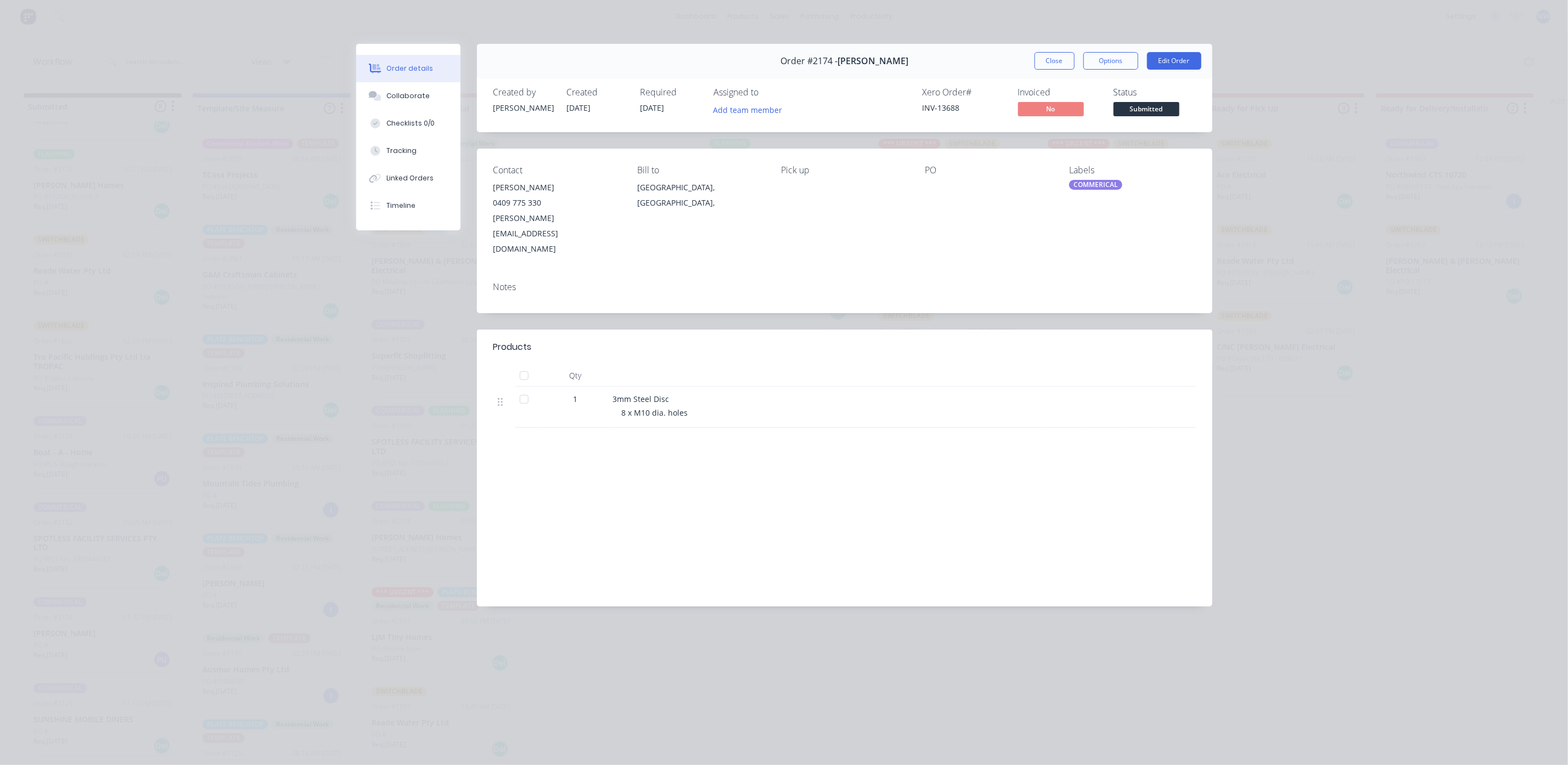
click at [758, 393] on div "3mm Steel Disc" at bounding box center [828, 399] width 430 height 11
drag, startPoint x: 777, startPoint y: 355, endPoint x: 796, endPoint y: 390, distance: 39.8
click at [796, 390] on div "Qty 1 3mm Steel Disc 8 x M10 dia. holes" at bounding box center [845, 396] width 703 height 63
click at [802, 391] on div "3mm Steel Disc 8 x M10 dia. holes" at bounding box center [828, 407] width 439 height 41
click at [794, 392] on div "3mm Steel Disc 8 x M10 dia. holes" at bounding box center [828, 407] width 439 height 41
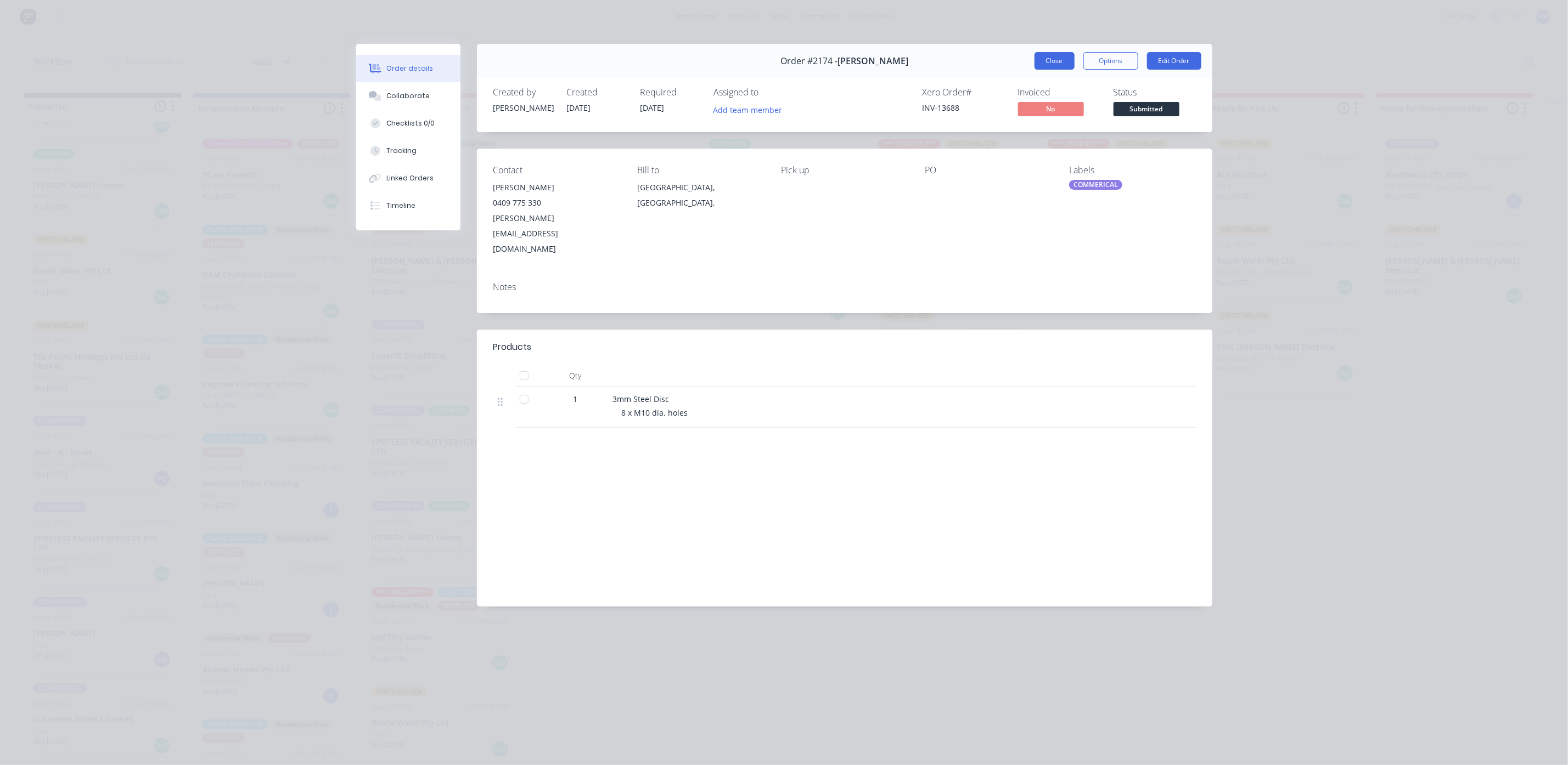
click at [1049, 58] on button "Close" at bounding box center [1055, 61] width 40 height 18
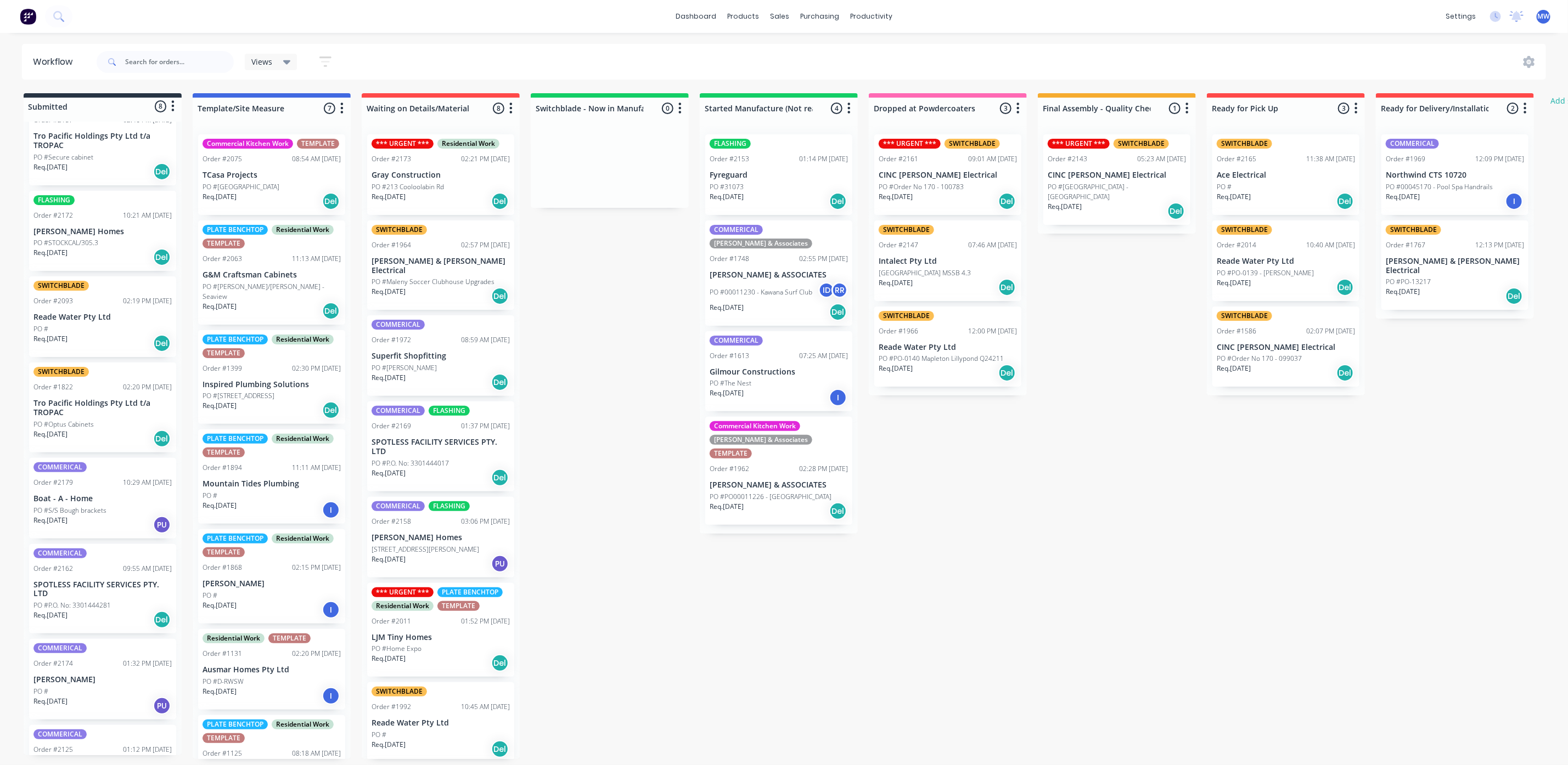
scroll to position [0, 0]
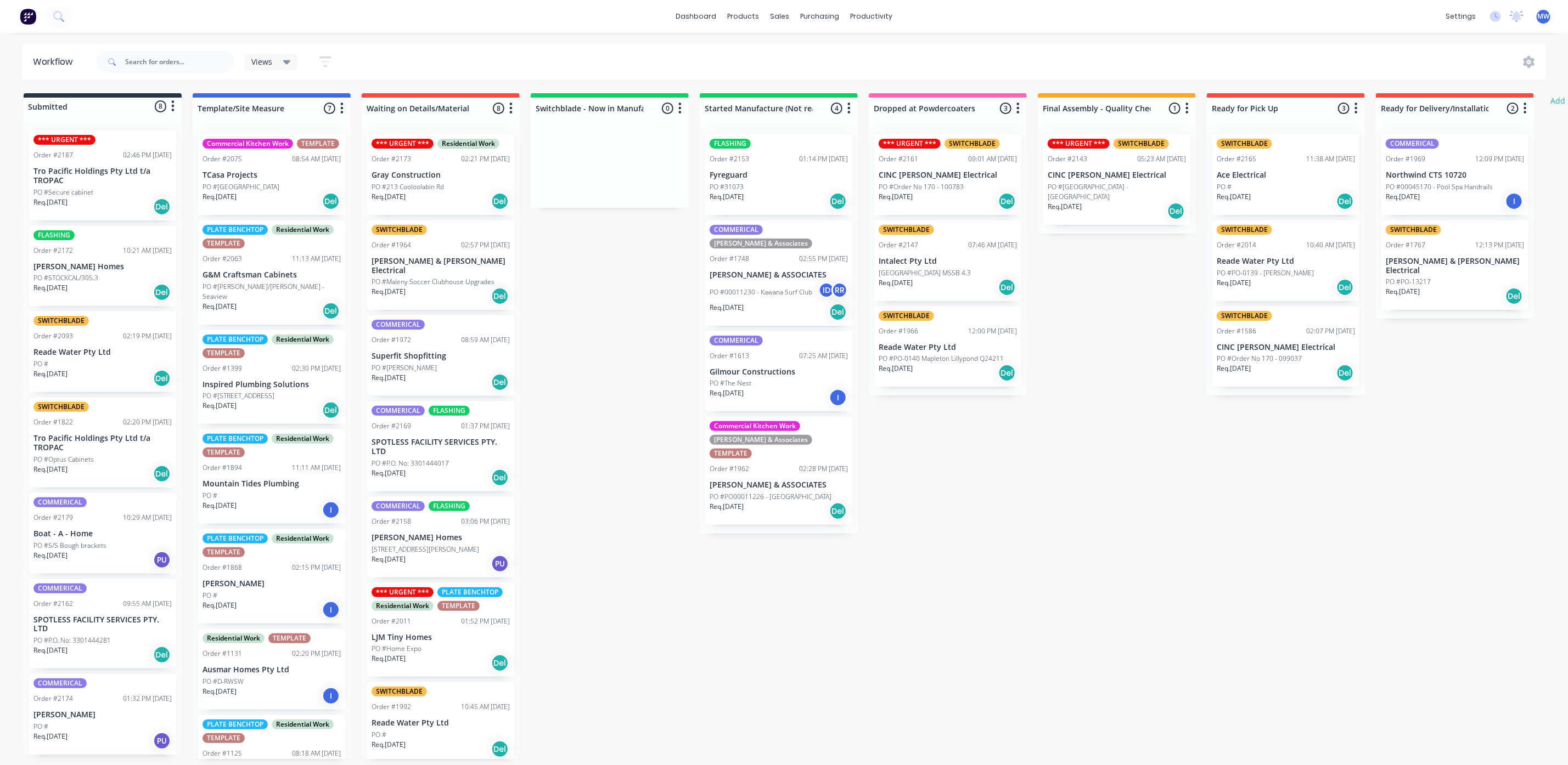
click at [96, 273] on p "PO #STOCKCAL/305.3" at bounding box center [65, 278] width 65 height 10
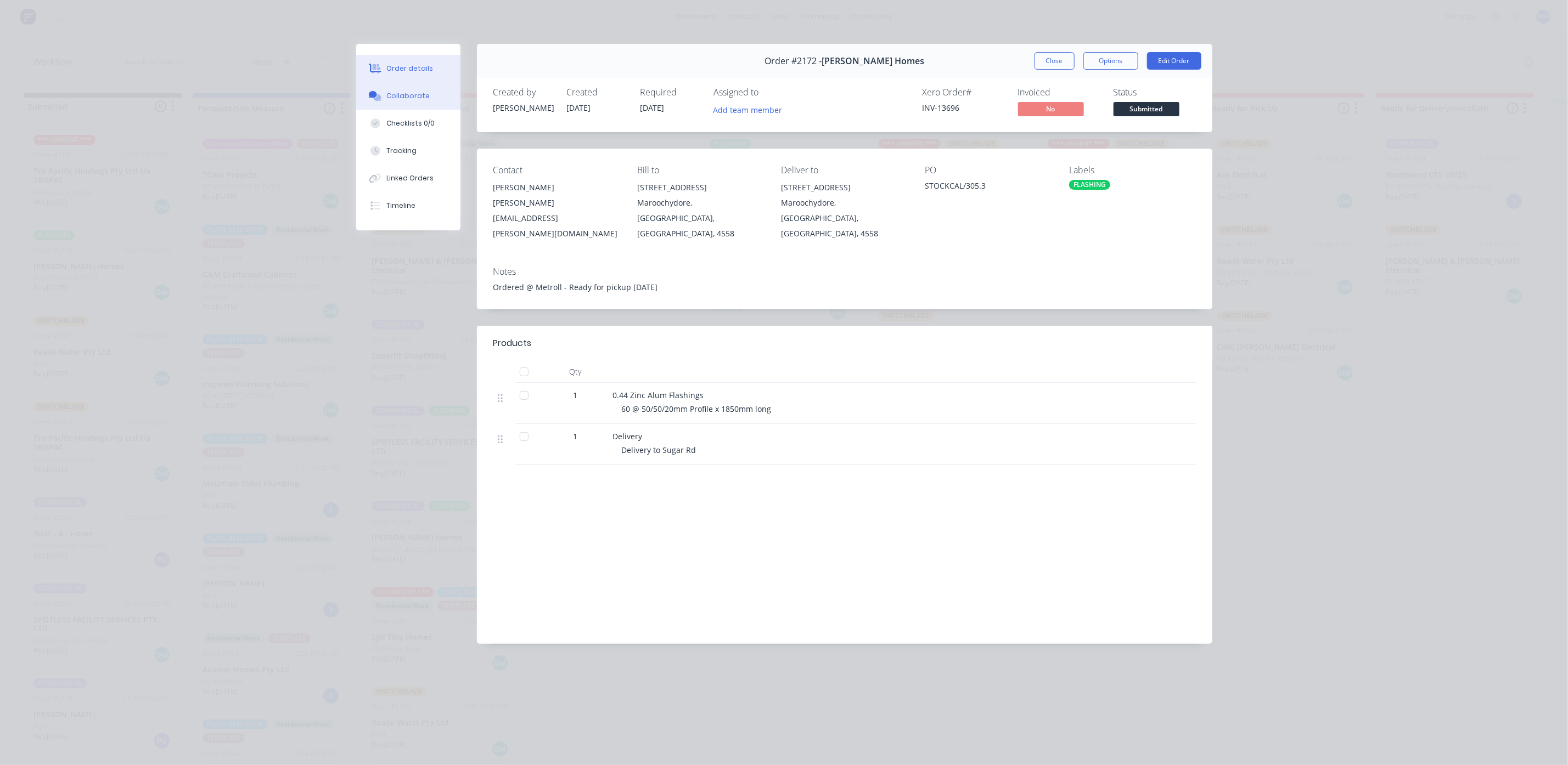
click at [408, 97] on div "Collaborate" at bounding box center [408, 96] width 43 height 10
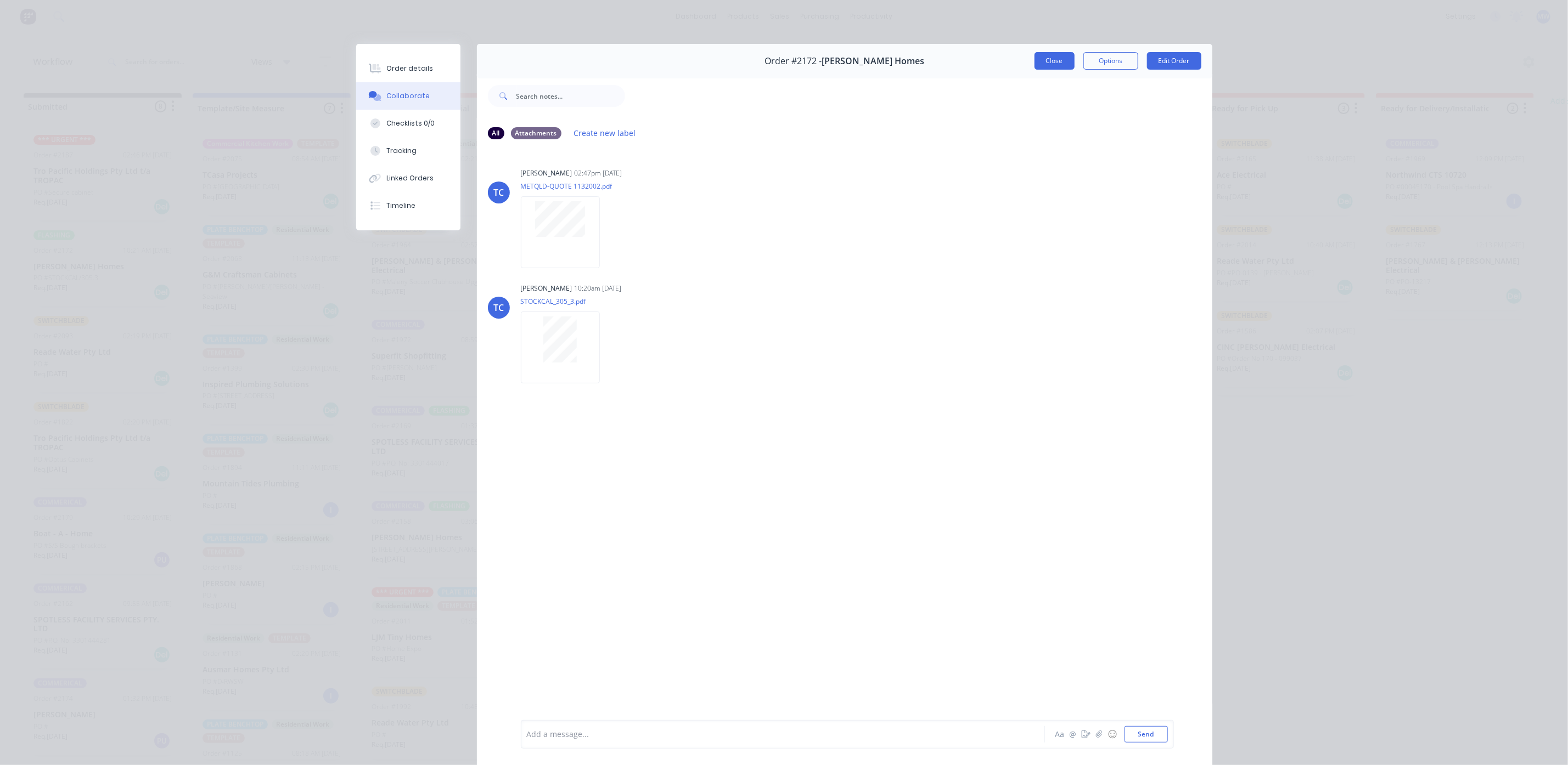
click at [1050, 67] on button "Close" at bounding box center [1055, 61] width 40 height 18
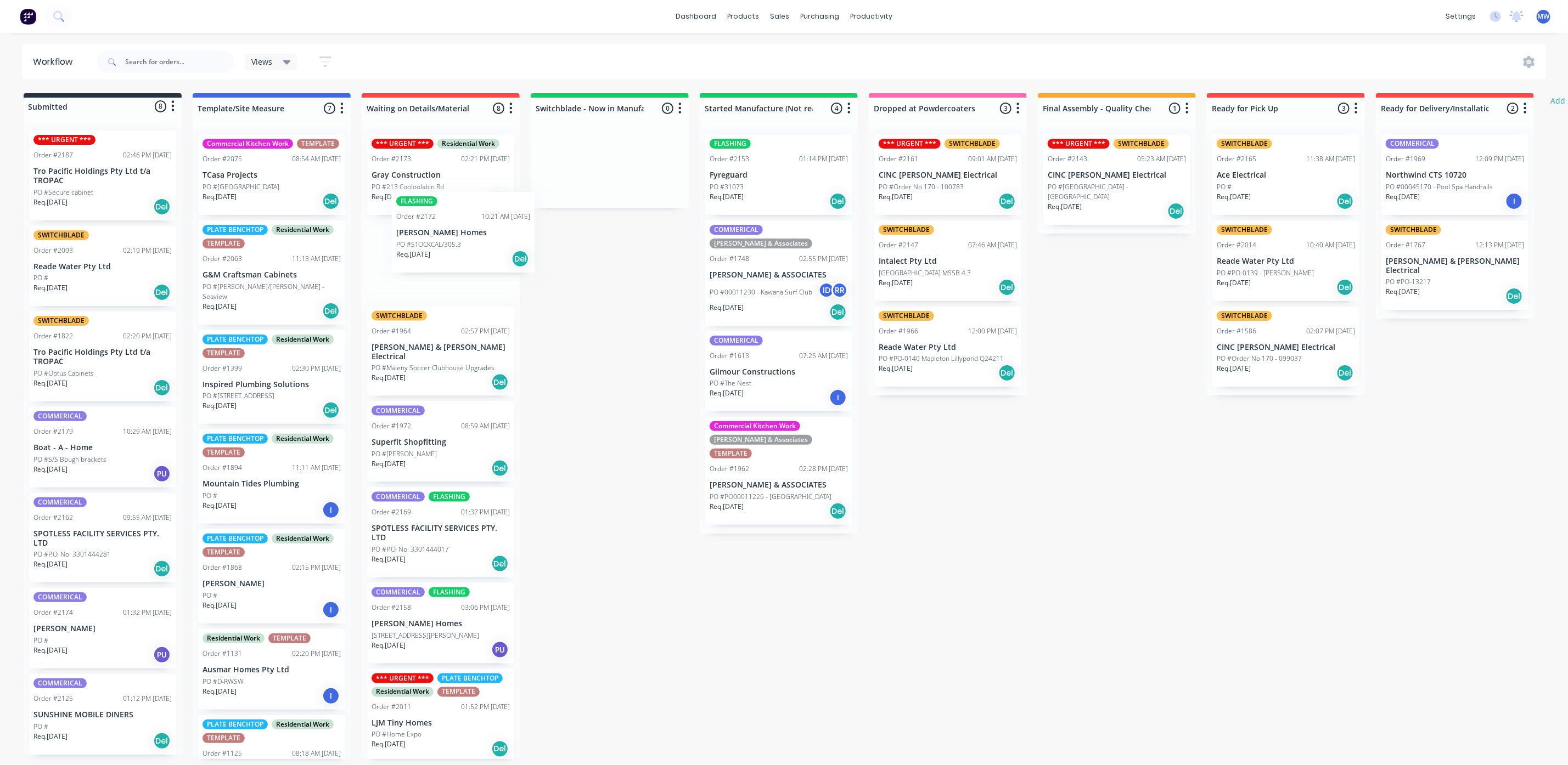
drag, startPoint x: 76, startPoint y: 261, endPoint x: 428, endPoint y: 252, distance: 352.1
click at [447, 232] on div "Submitted 8 Status colour #273444 hex #273444 Save Cancel Summaries Total order…" at bounding box center [907, 426] width 1830 height 666
click at [119, 431] on div "COMMERICAL Order #2179 10:29 AM [DATE] Boat - A - Home PO #S/S Bough brackets R…" at bounding box center [102, 447] width 147 height 80
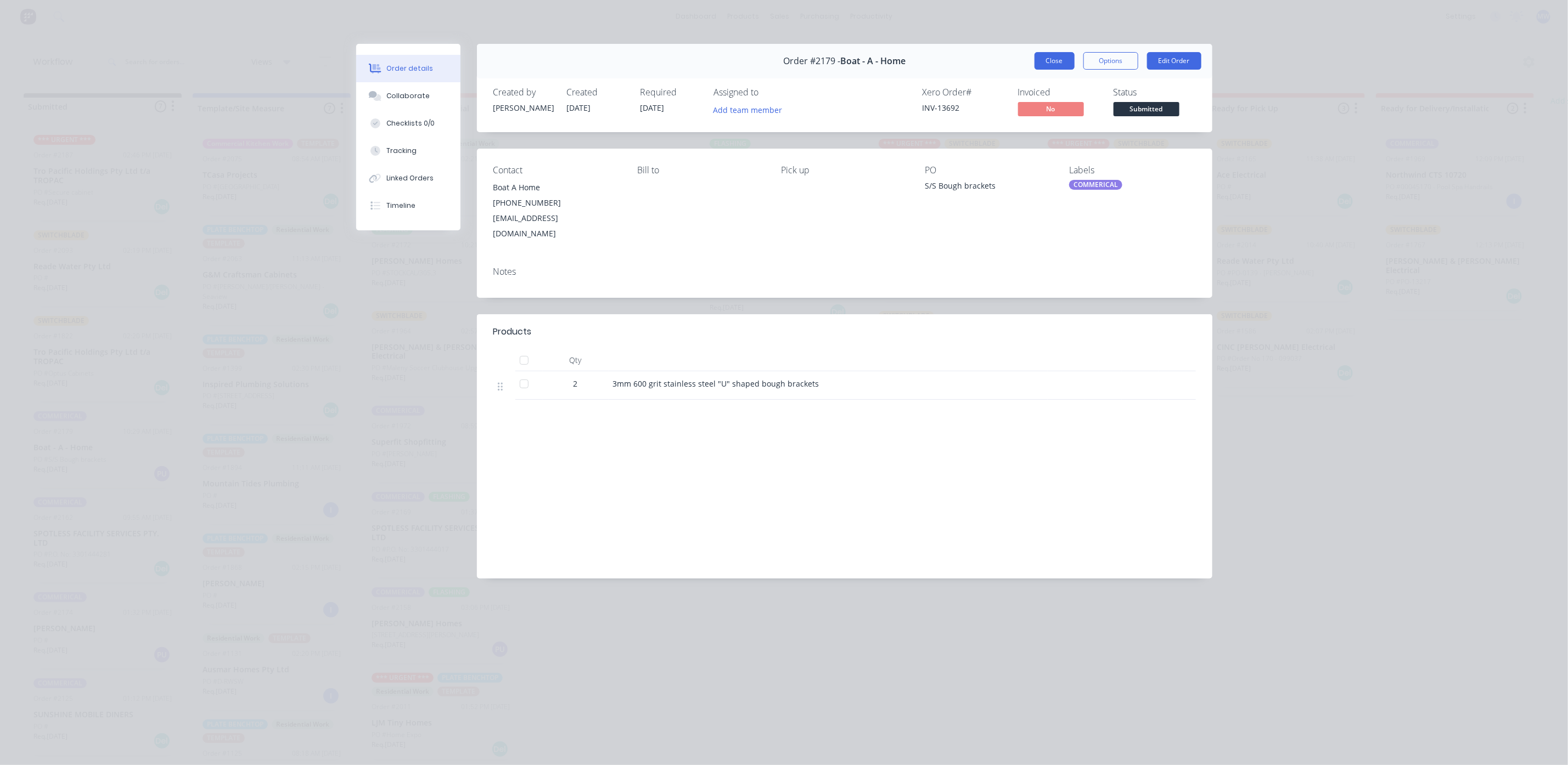
click at [1036, 63] on button "Close" at bounding box center [1055, 61] width 40 height 18
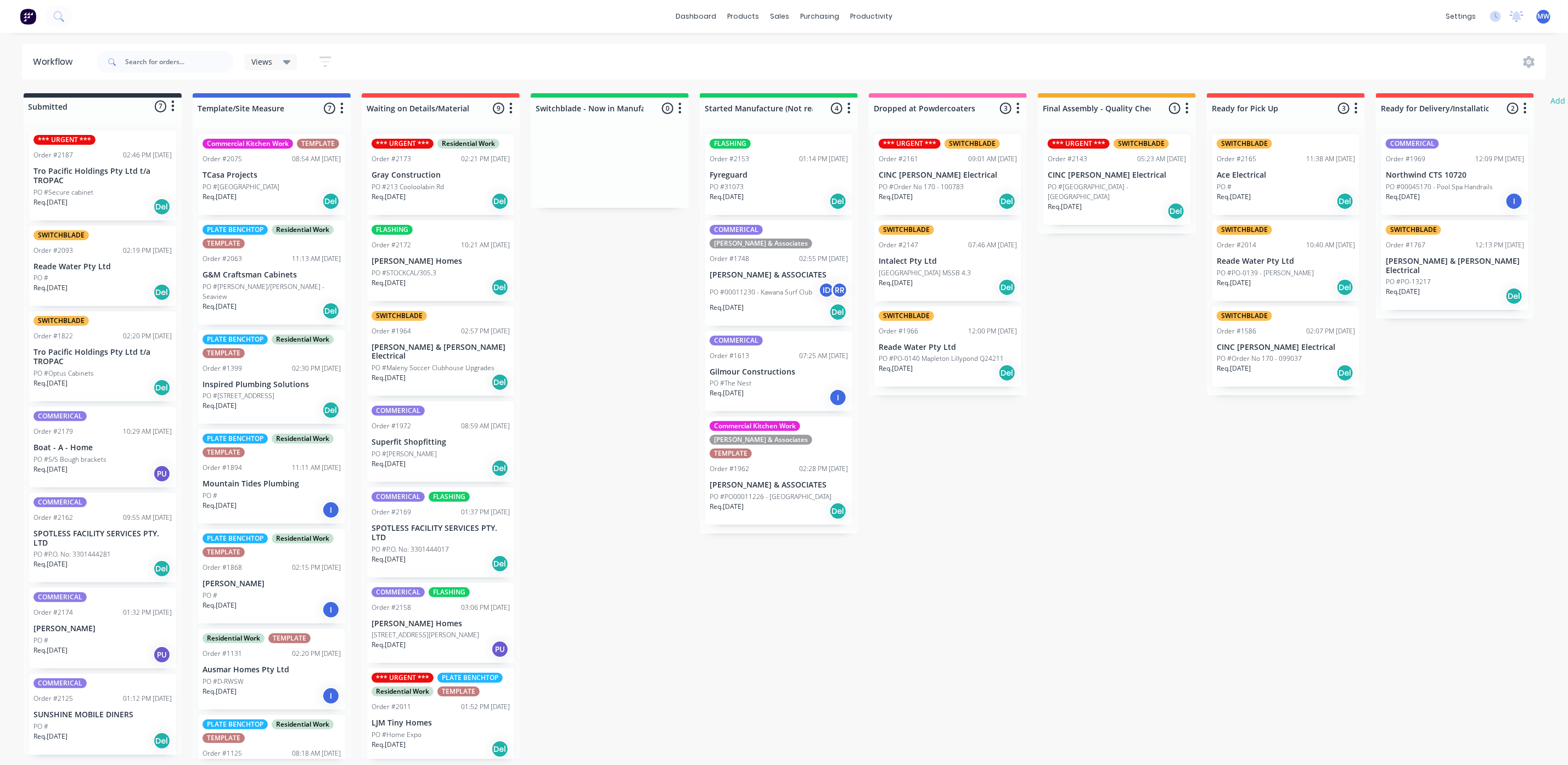
click at [94, 550] on p "PO #P.O. No: 3301444281" at bounding box center [72, 555] width 77 height 10
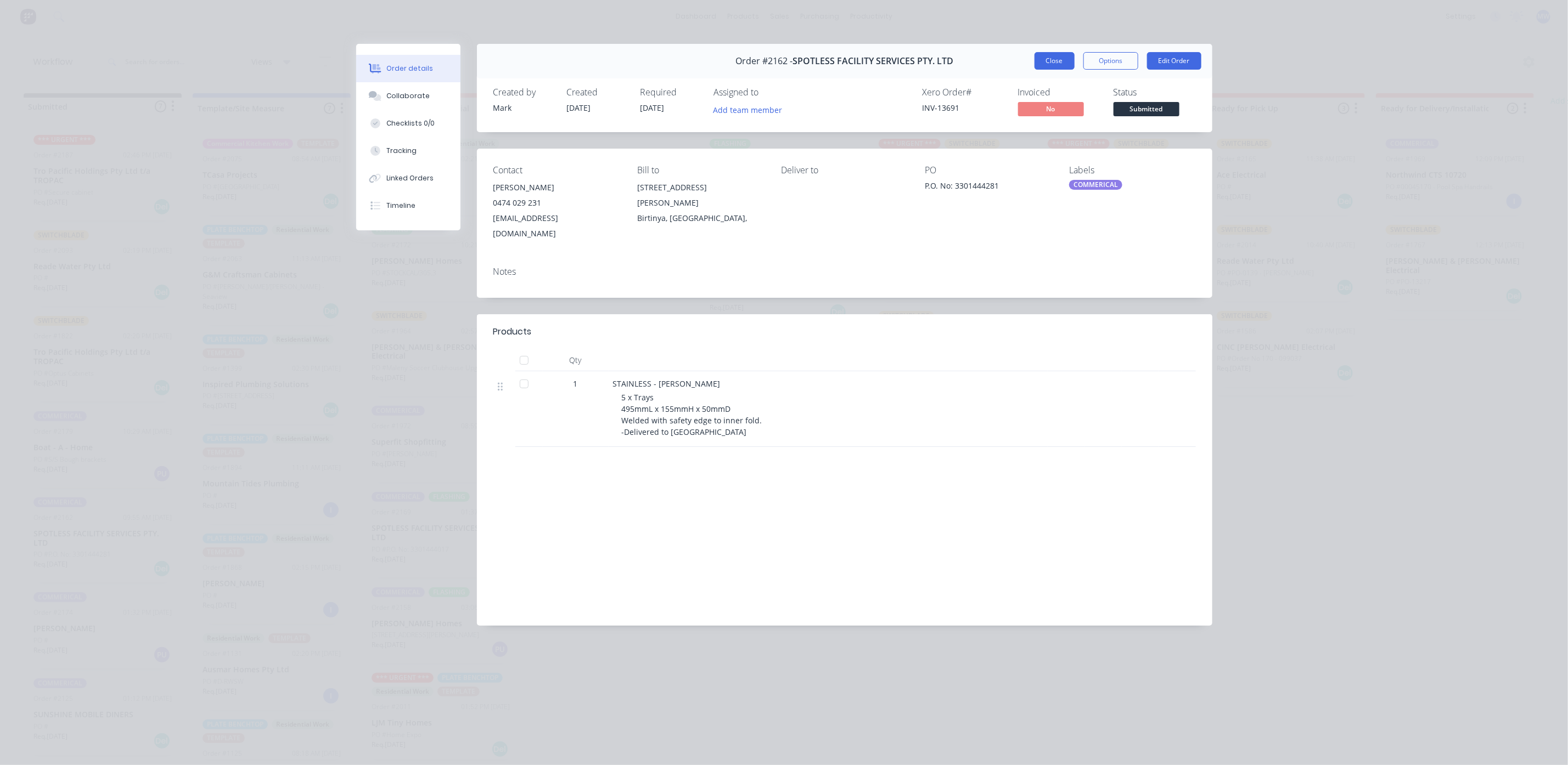
click at [1044, 60] on button "Close" at bounding box center [1055, 61] width 40 height 18
